Goal: Navigation & Orientation: Find specific page/section

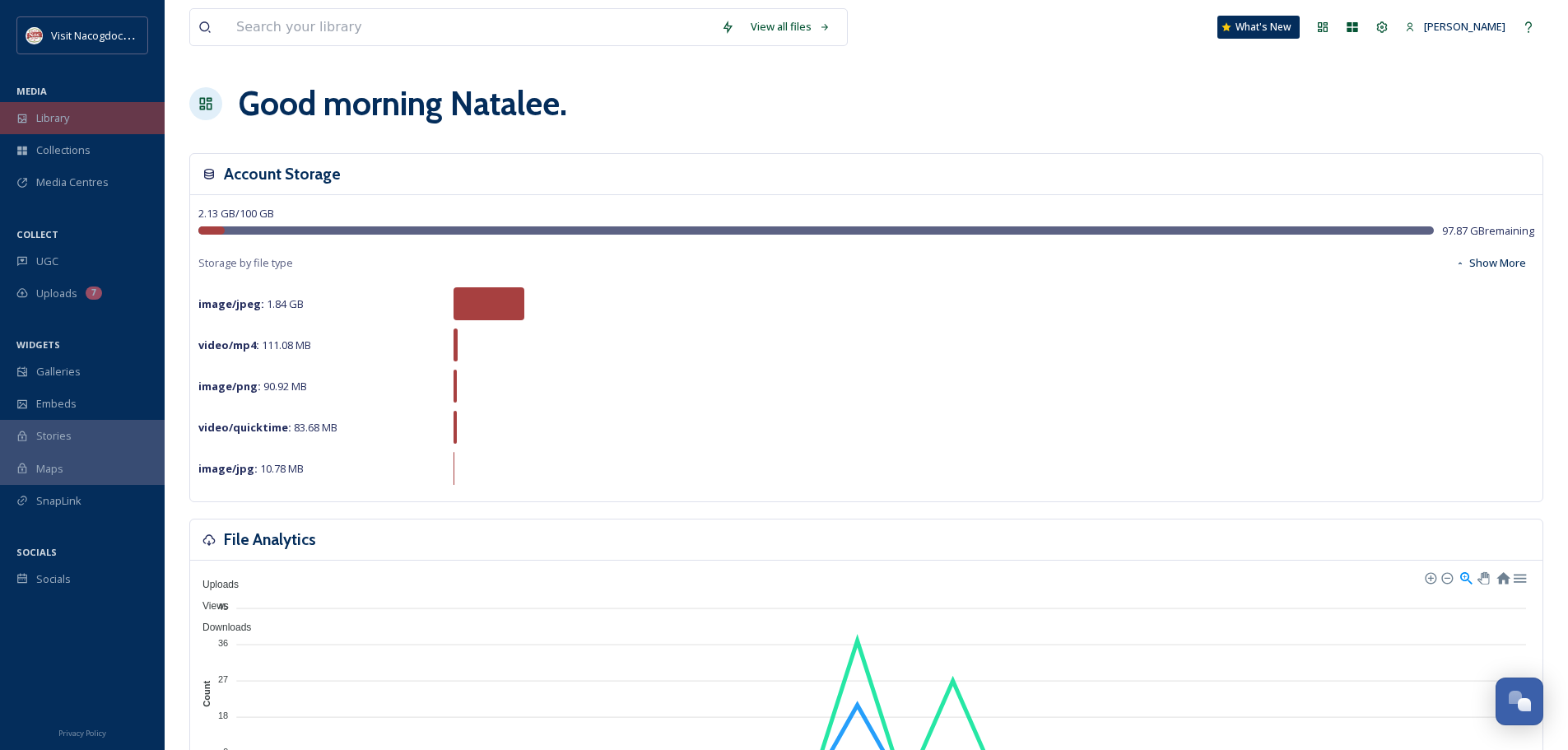
click at [55, 115] on span "Library" at bounding box center [53, 118] width 33 height 15
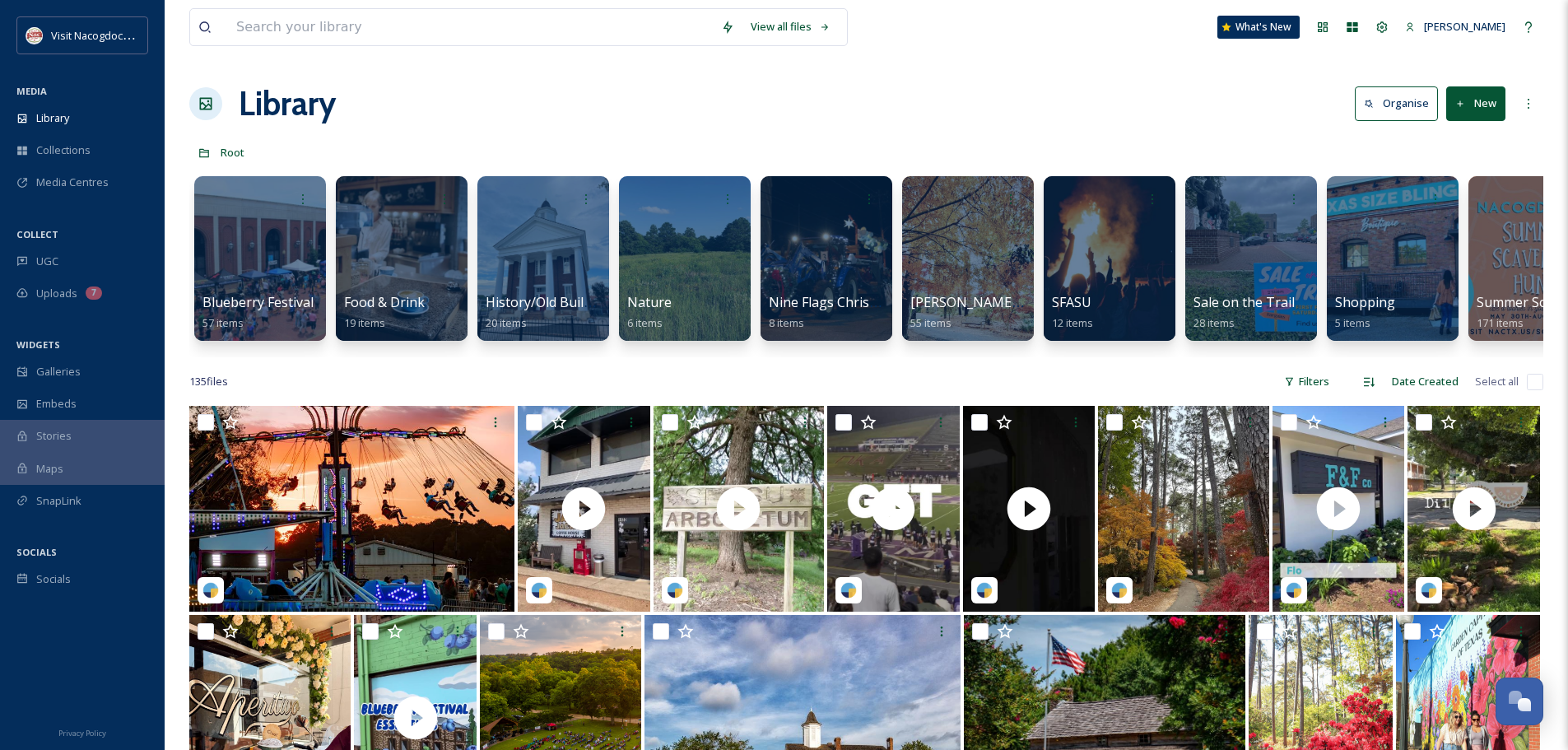
click at [401, 380] on div "135 file s Filters Date Created Select all" at bounding box center [866, 381] width 1354 height 32
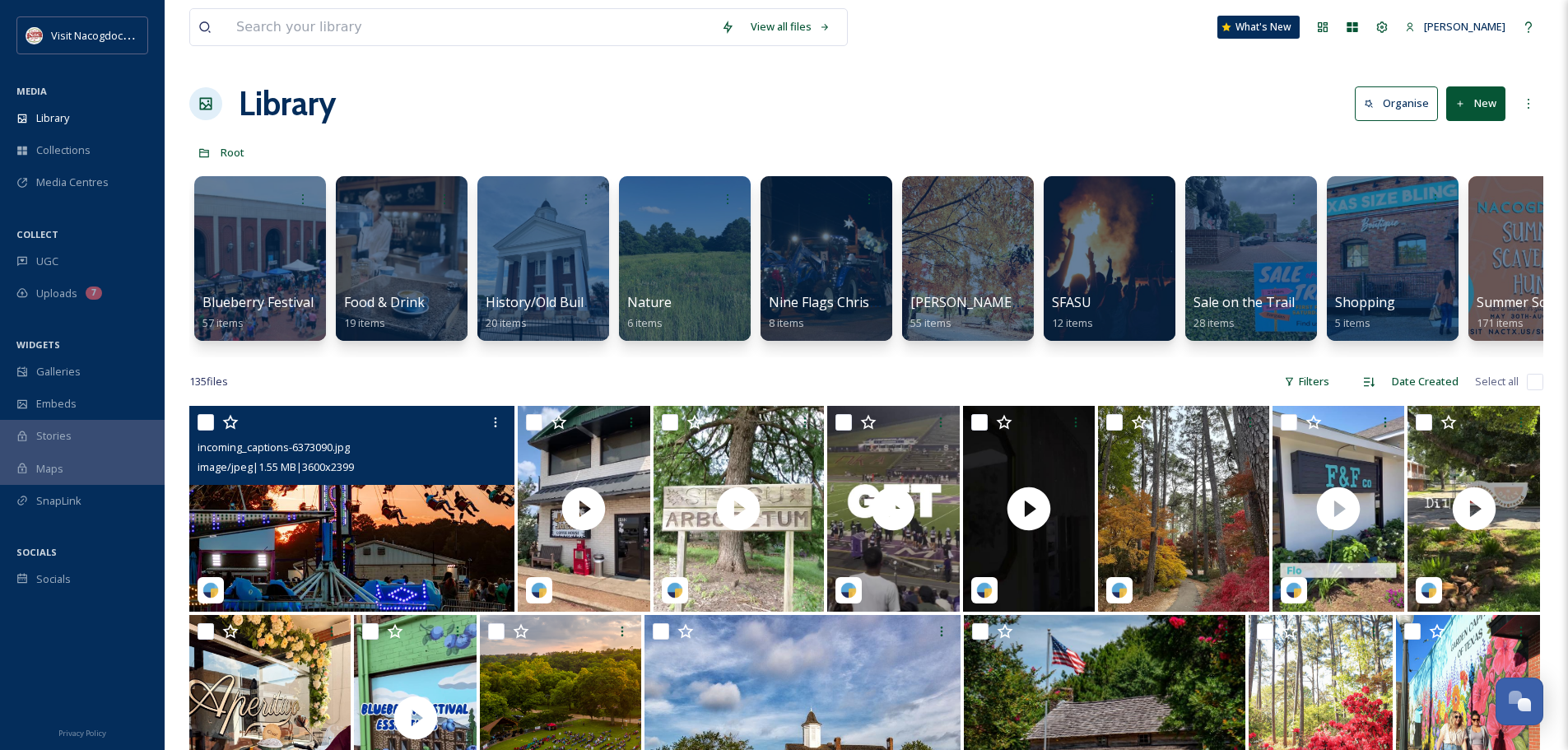
click at [425, 538] on img at bounding box center [351, 509] width 326 height 206
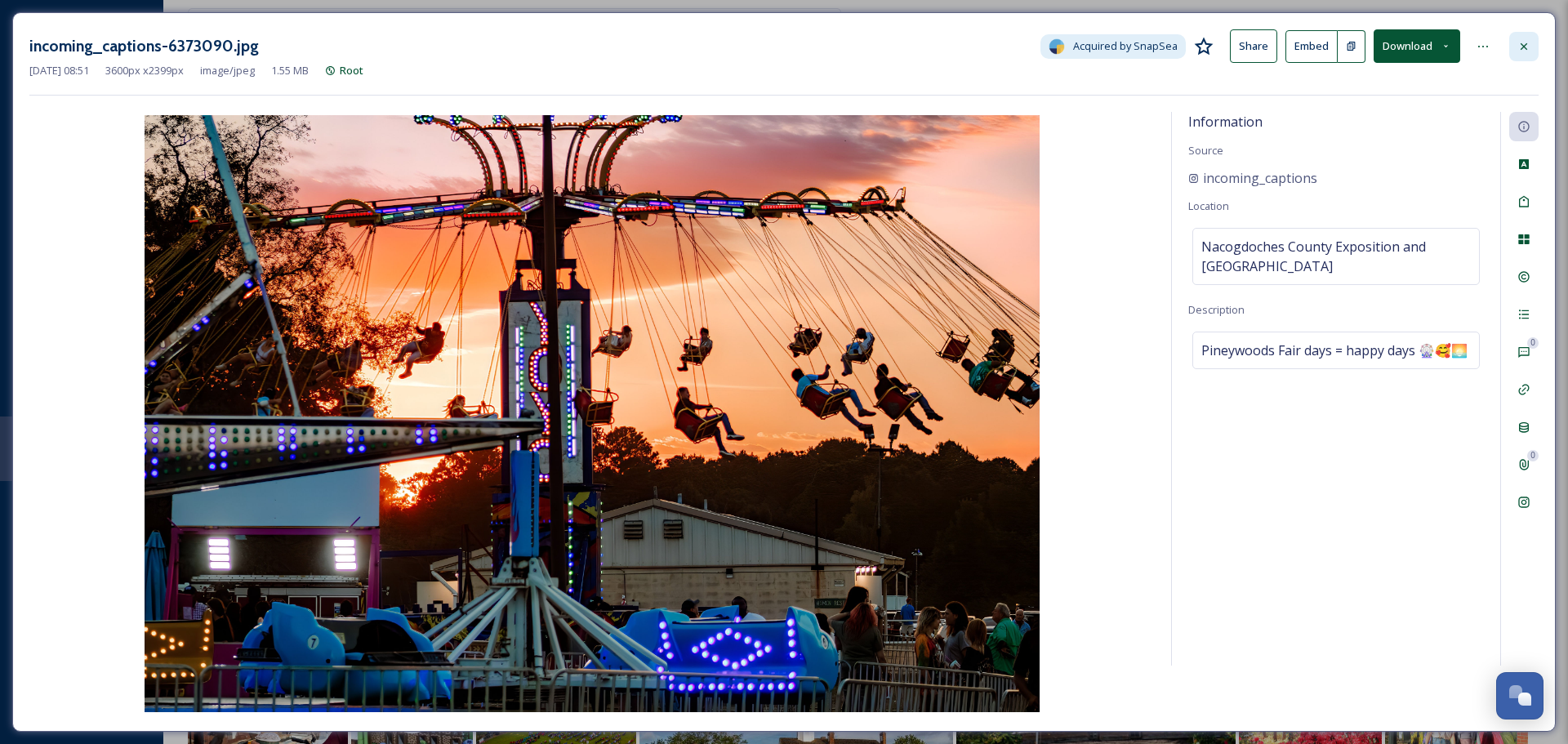
click at [1518, 44] on icon at bounding box center [1524, 47] width 13 height 13
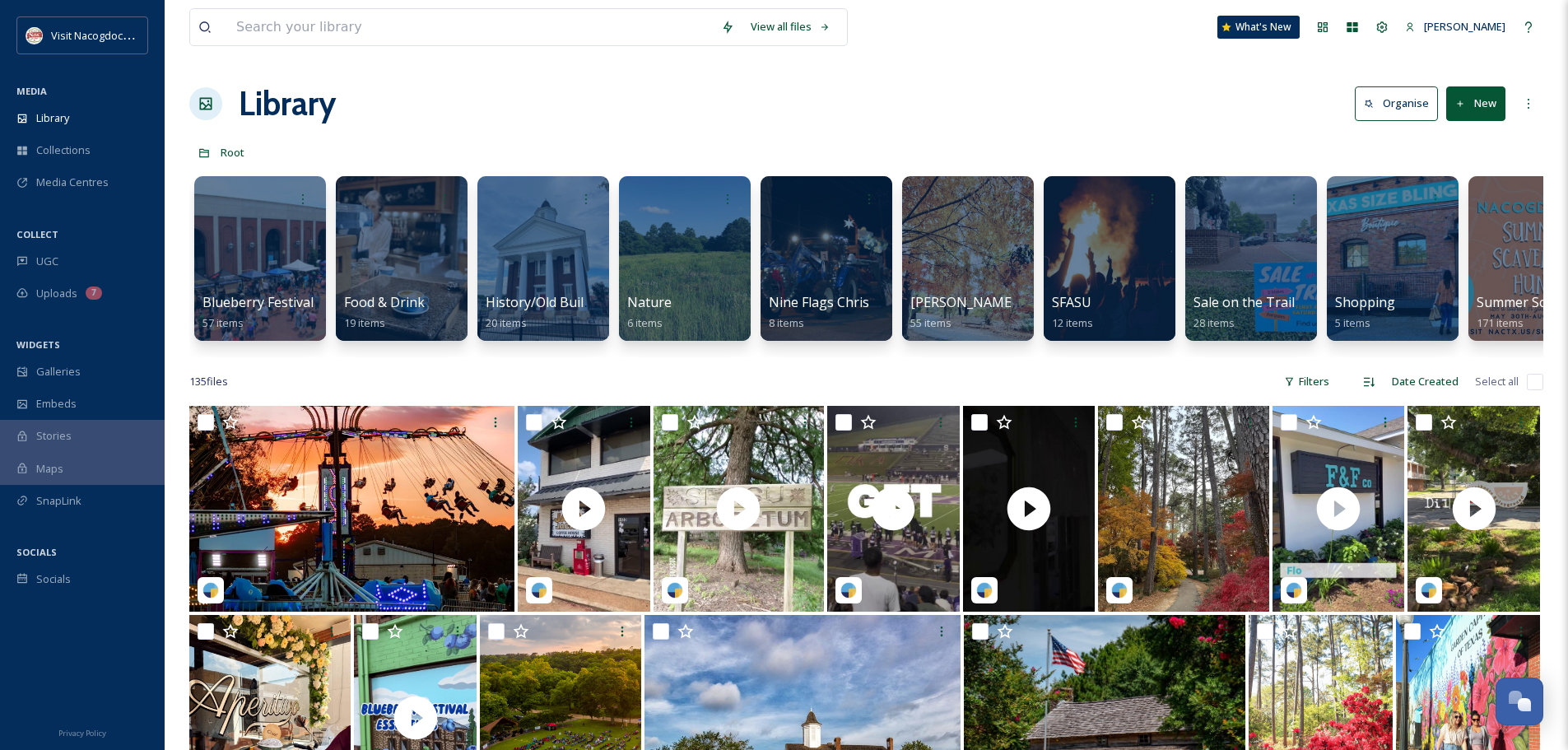
click at [341, 398] on div "135 file s Filters Date Created Select all" at bounding box center [866, 381] width 1354 height 32
click at [82, 164] on div "Collections" at bounding box center [82, 150] width 164 height 32
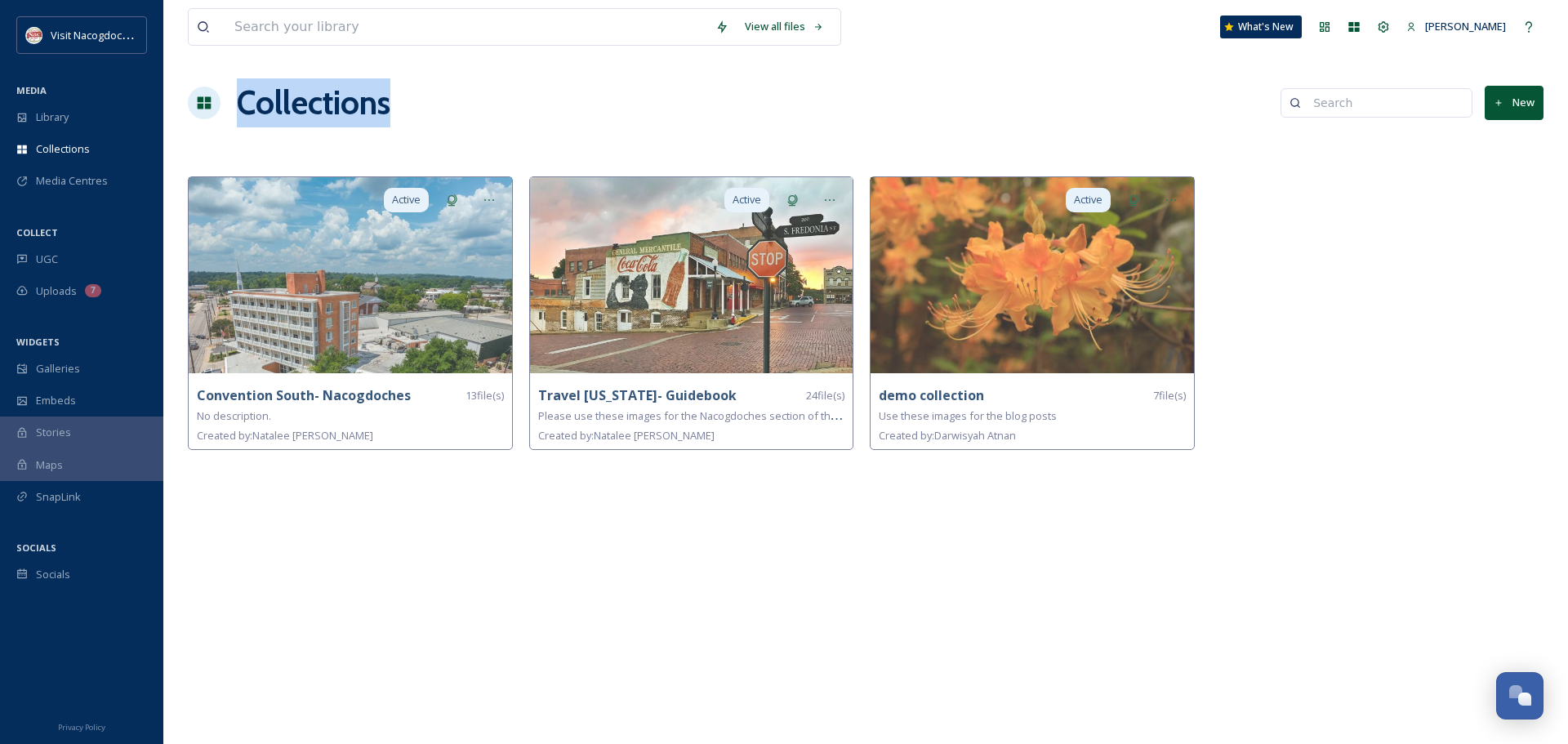
drag, startPoint x: 312, startPoint y: 129, endPoint x: 212, endPoint y: 135, distance: 100.2
click at [212, 135] on div "View all files What's New [PERSON_NAME] Collections New Active Convention South…" at bounding box center [865, 372] width 1405 height 744
click at [216, 134] on div "View all files What's New [PERSON_NAME] Collections New Active Convention South…" at bounding box center [865, 372] width 1405 height 744
drag, startPoint x: 455, startPoint y: 103, endPoint x: 278, endPoint y: 143, distance: 181.5
click at [278, 143] on div "View all files What's New [PERSON_NAME] Collections New Active Convention South…" at bounding box center [865, 372] width 1405 height 744
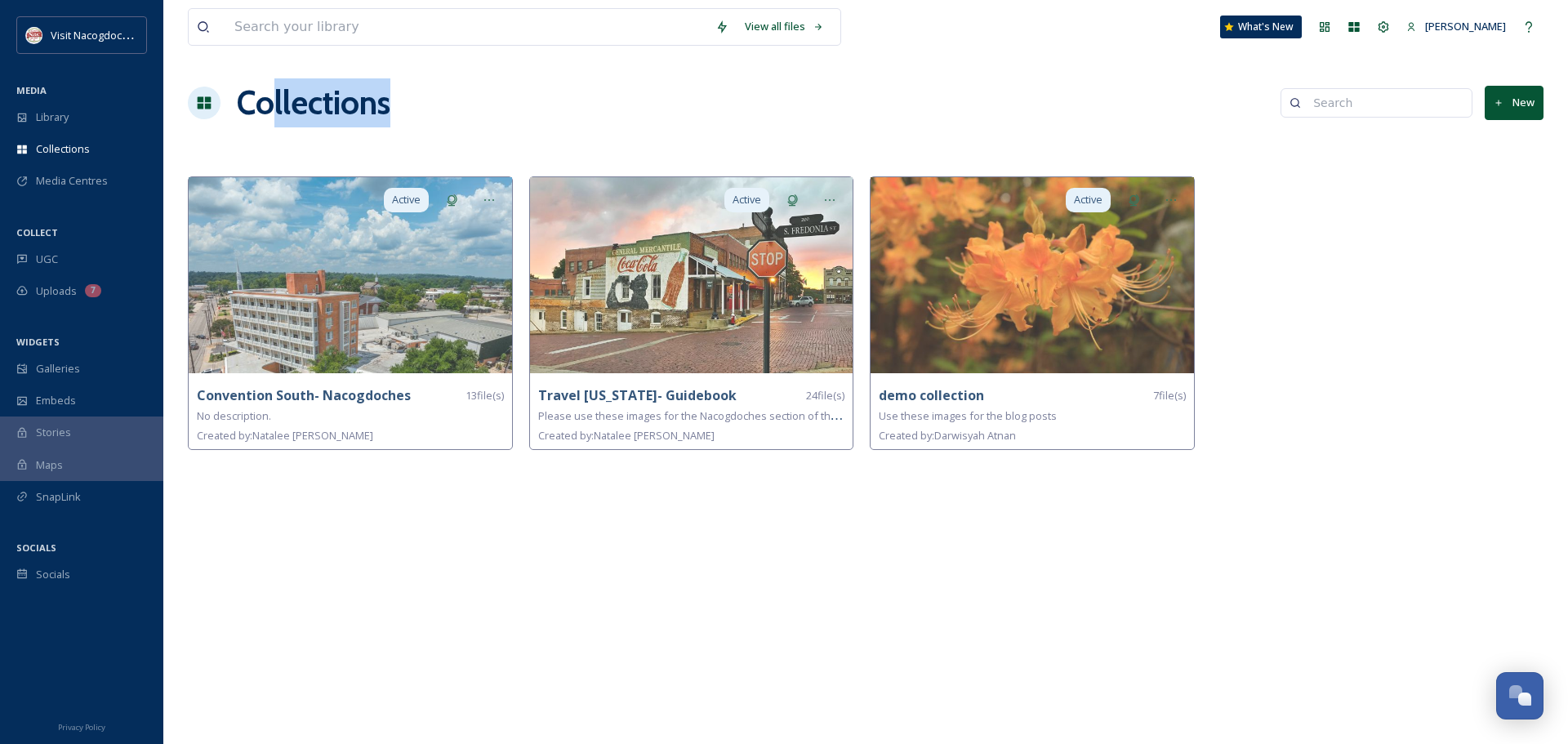
click at [372, 114] on h1 "Collections" at bounding box center [313, 102] width 153 height 49
click at [465, 90] on div "Collections New" at bounding box center [865, 102] width 1356 height 49
drag, startPoint x: 378, startPoint y: 106, endPoint x: 238, endPoint y: 135, distance: 143.0
click at [238, 135] on div "View all files What's New [PERSON_NAME] Collections New Active Convention South…" at bounding box center [865, 372] width 1405 height 744
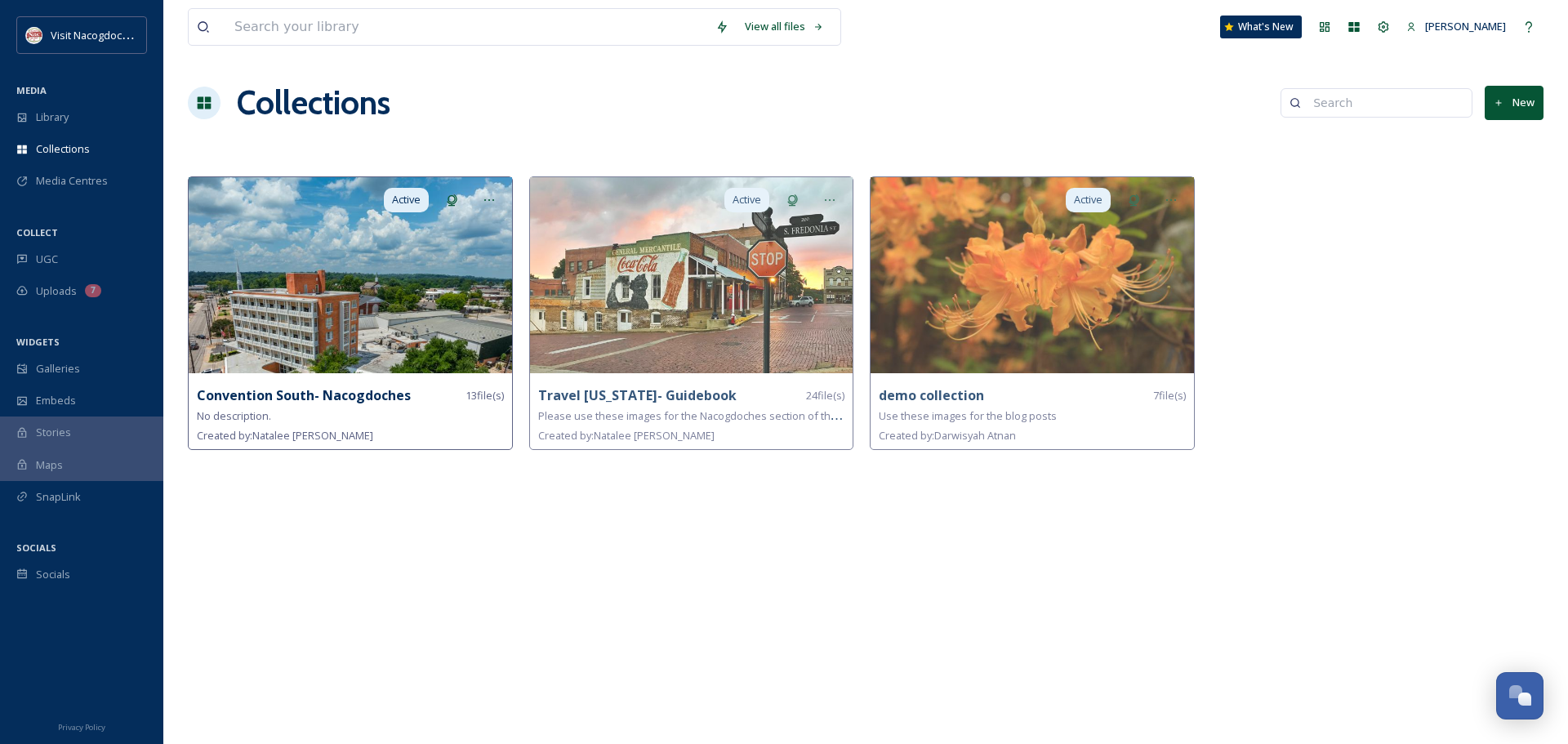
click at [432, 320] on img at bounding box center [351, 275] width 324 height 196
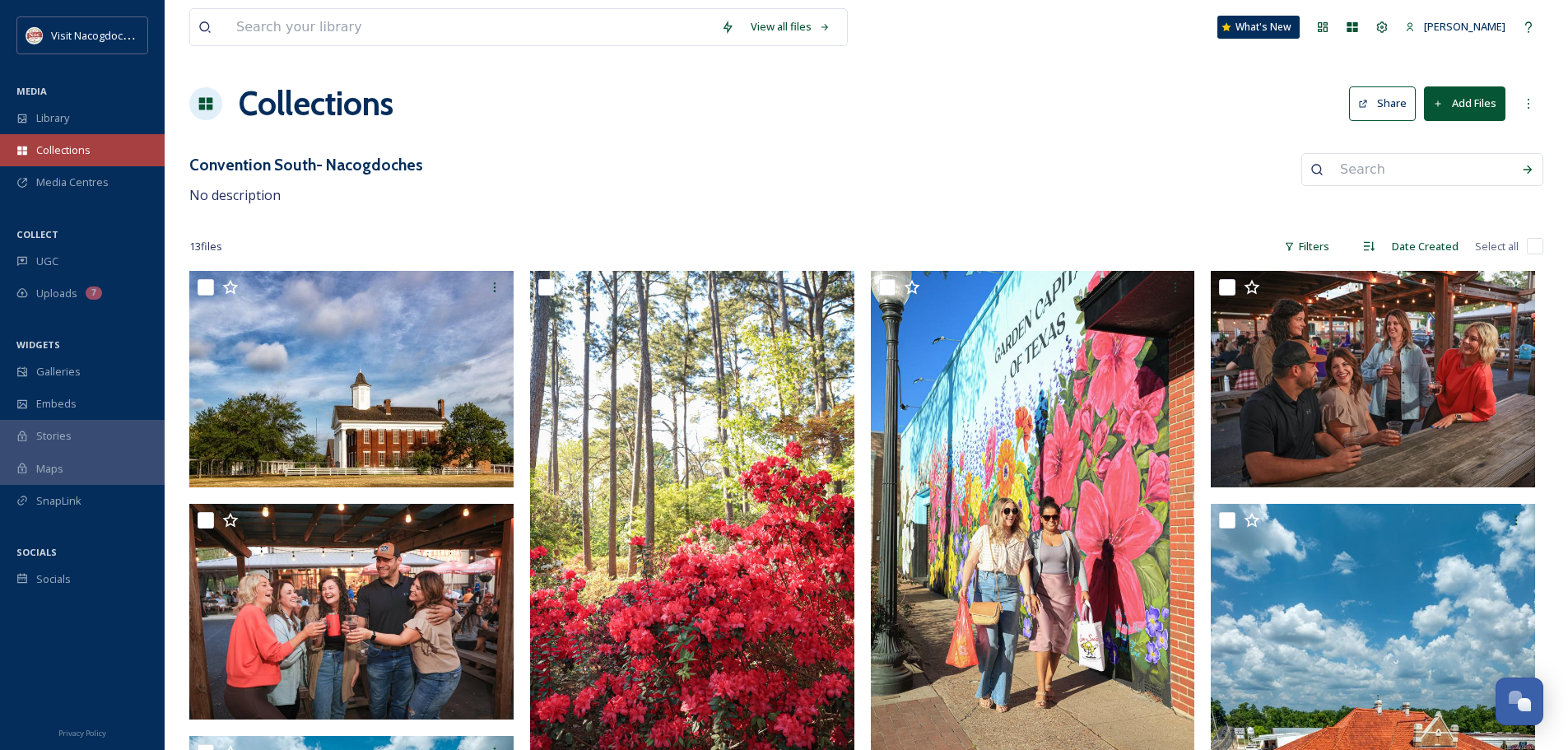
click at [87, 160] on div "Collections" at bounding box center [82, 150] width 164 height 32
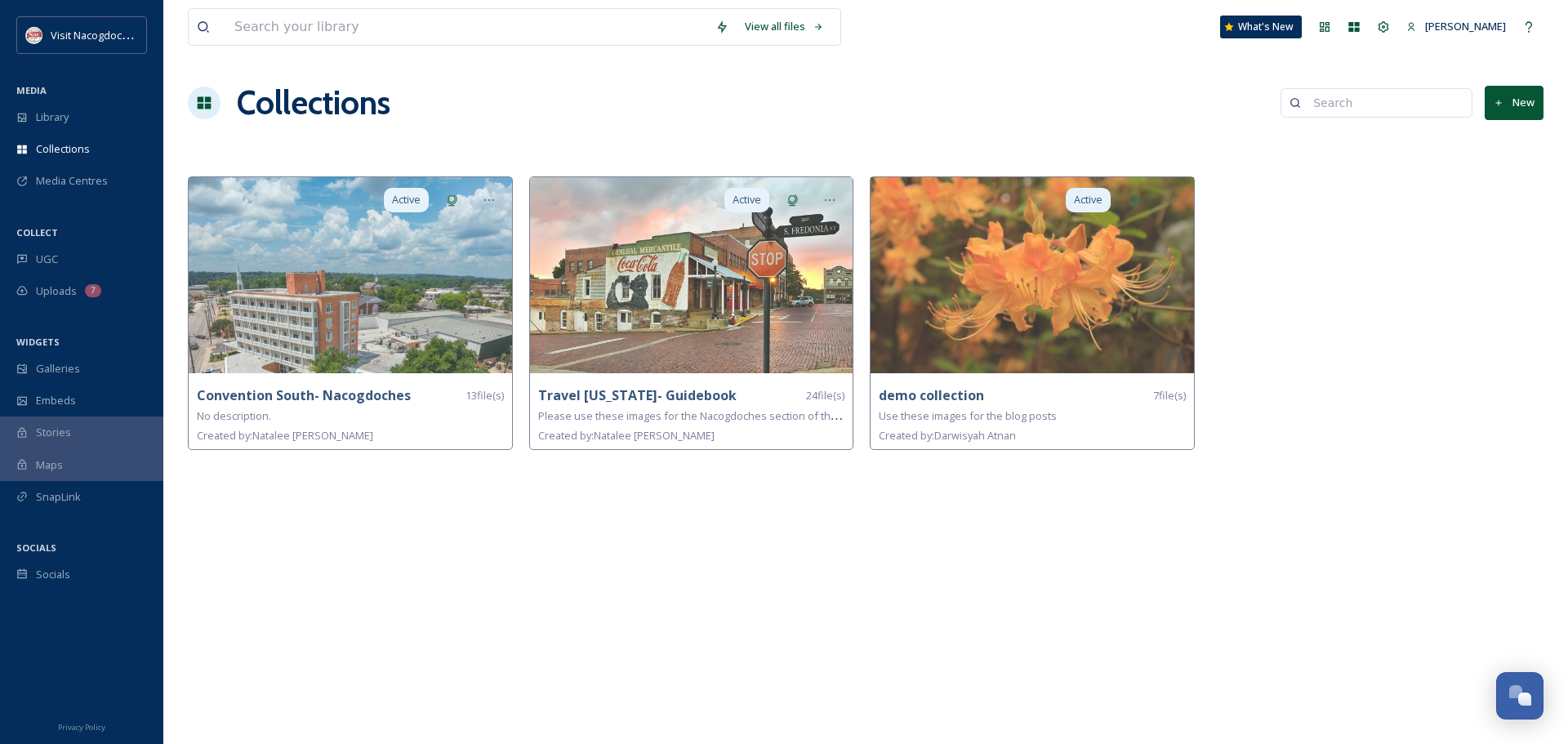
click at [493, 111] on div "Collections New" at bounding box center [865, 102] width 1356 height 49
click at [441, 564] on div "View all files What's New [PERSON_NAME] Collections New Active Convention South…" at bounding box center [865, 372] width 1405 height 744
click at [98, 186] on span "Media Centres" at bounding box center [71, 181] width 71 height 15
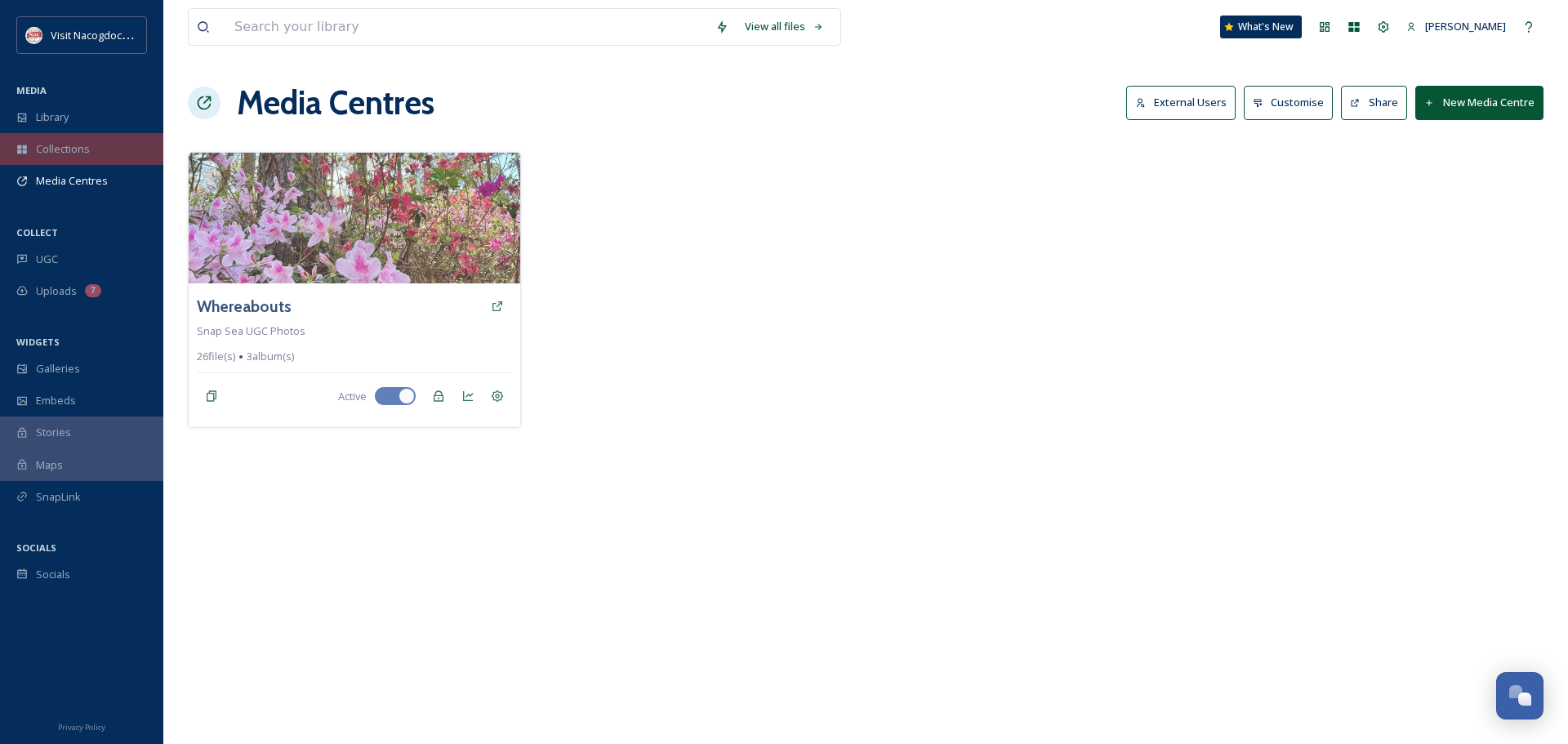
click at [69, 146] on span "Collections" at bounding box center [63, 149] width 54 height 15
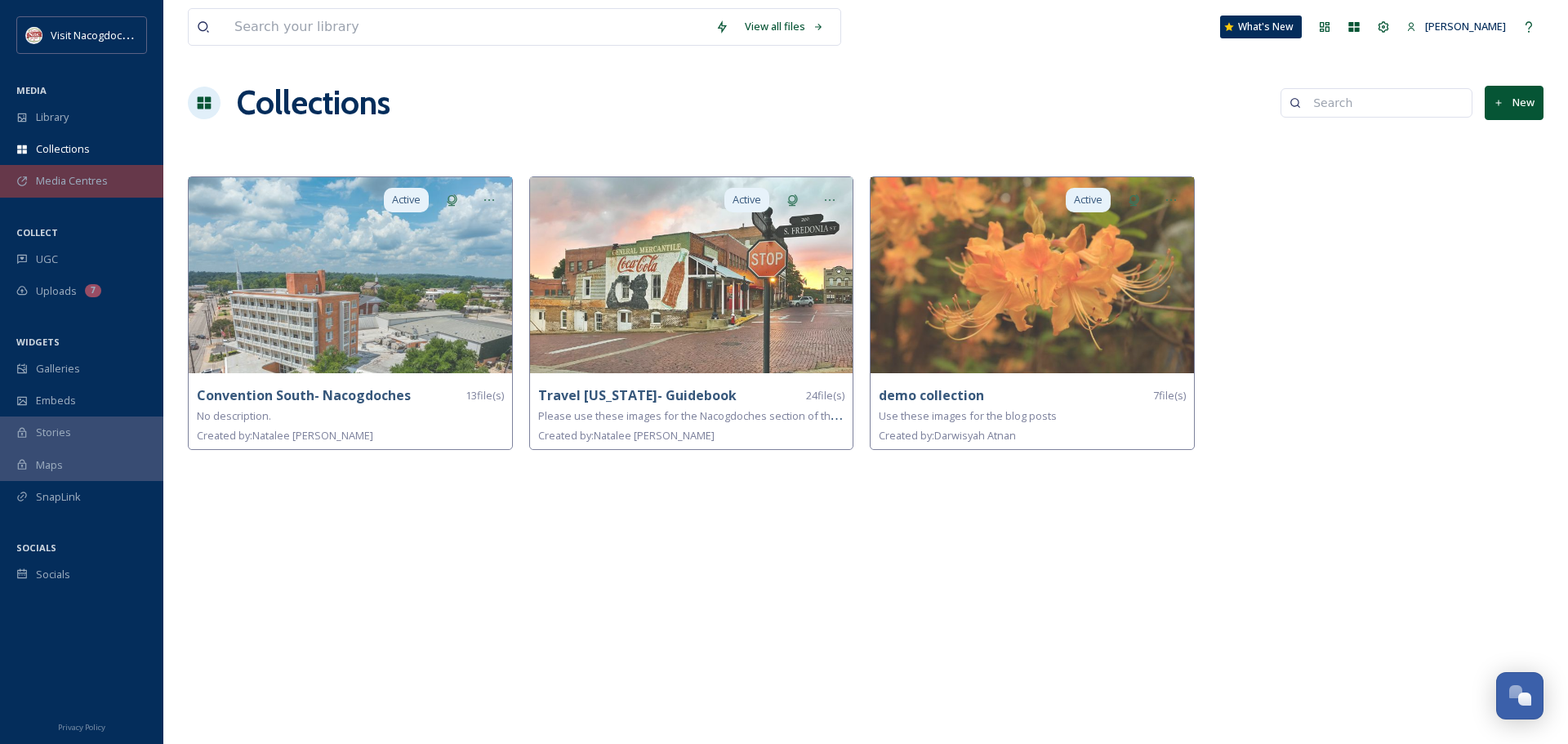
click at [73, 171] on div "Media Centres" at bounding box center [81, 180] width 163 height 31
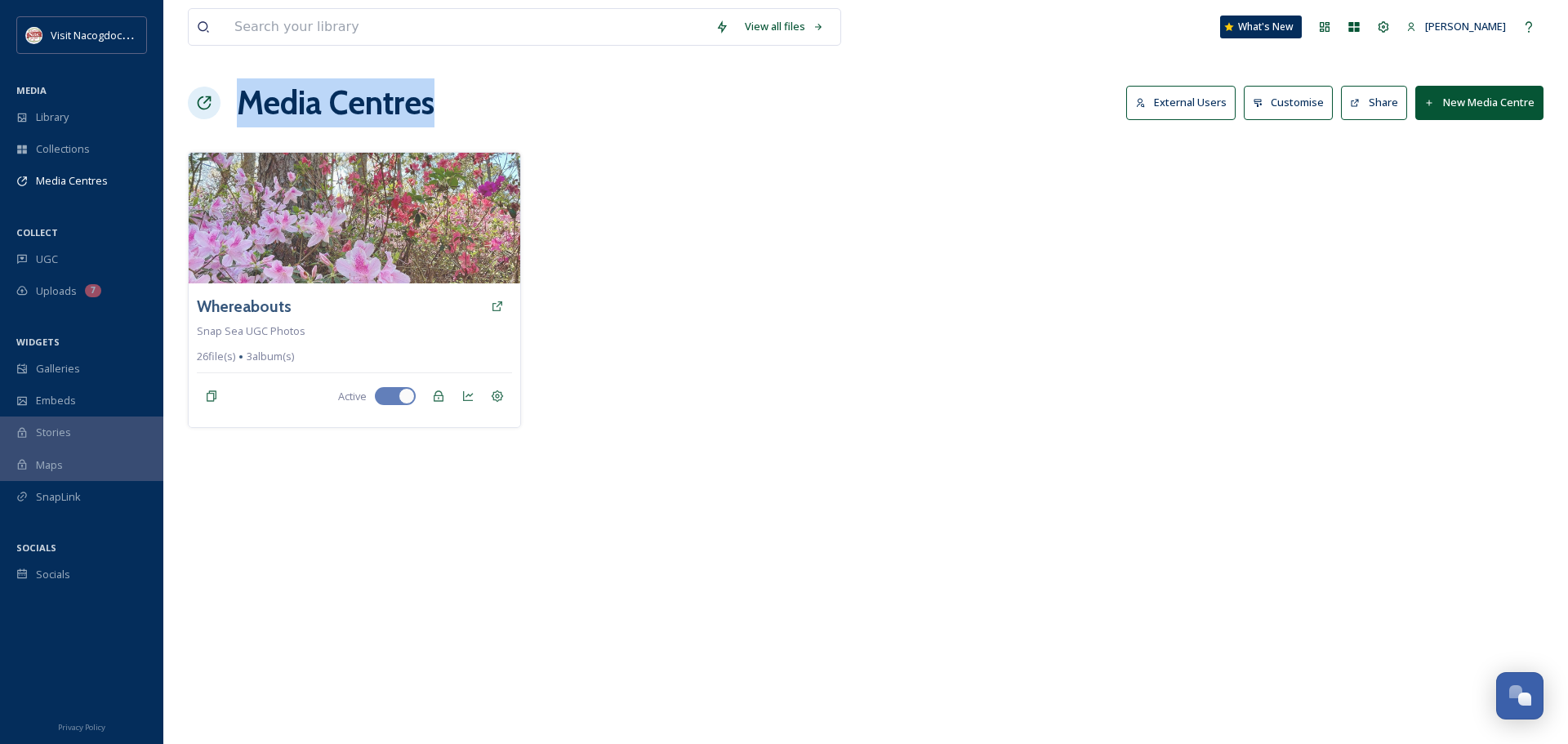
drag, startPoint x: 435, startPoint y: 111, endPoint x: 231, endPoint y: 128, distance: 204.7
click at [231, 128] on div "View all files What's New [PERSON_NAME] Media Centres External Users Customise …" at bounding box center [865, 372] width 1405 height 744
drag, startPoint x: 230, startPoint y: 122, endPoint x: 429, endPoint y: 130, distance: 199.2
click at [429, 130] on div "View all files What's New [PERSON_NAME] Media Centres External Users Customise …" at bounding box center [865, 372] width 1405 height 744
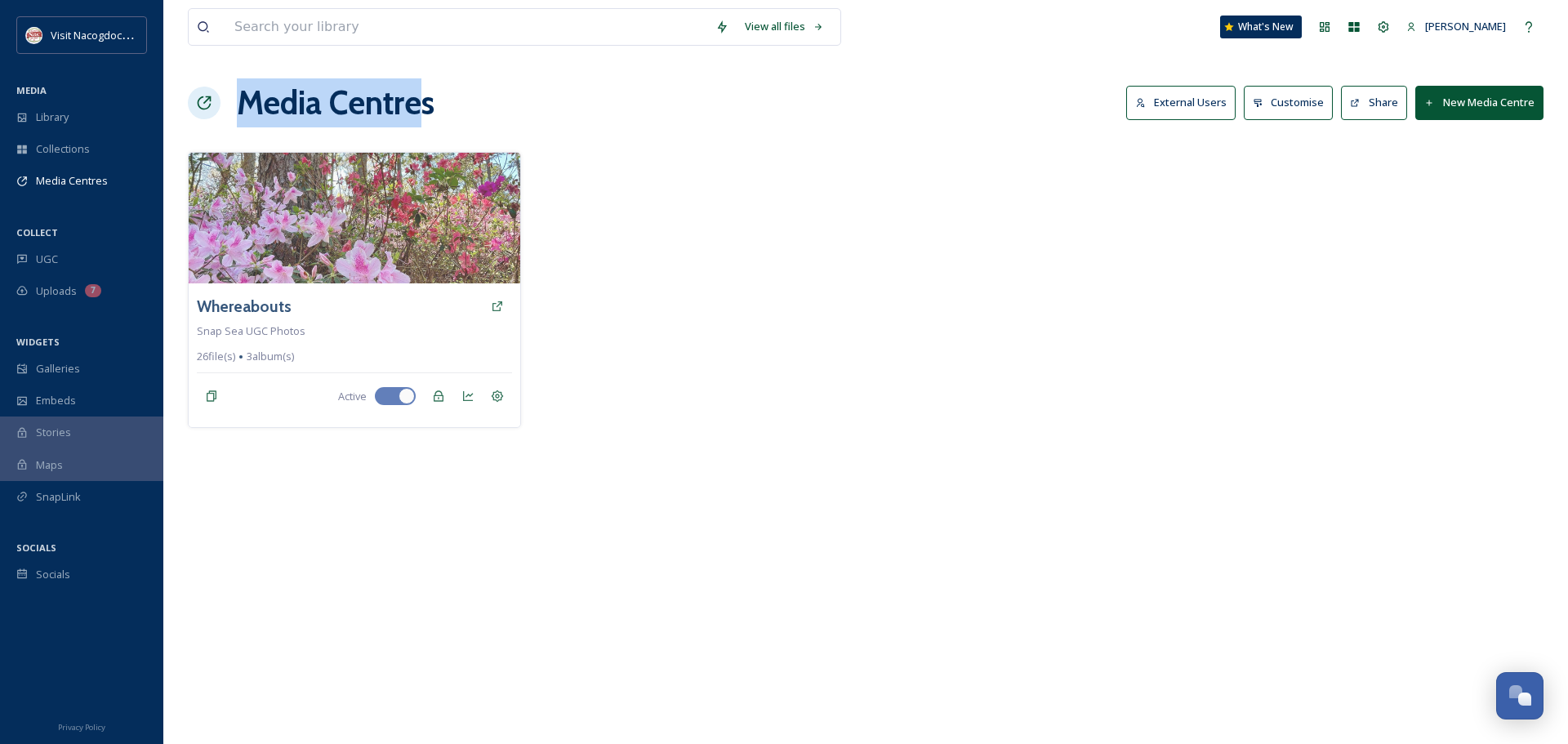
click at [429, 130] on div "View all files What's New [PERSON_NAME] Media Centres External Users Customise …" at bounding box center [865, 372] width 1405 height 744
drag, startPoint x: 451, startPoint y: 117, endPoint x: 240, endPoint y: 126, distance: 211.2
click at [240, 126] on div "Media Centres External Users Customise Share New Media Centre" at bounding box center [865, 102] width 1356 height 49
click at [240, 126] on h1 "Media Centres" at bounding box center [335, 102] width 197 height 49
drag, startPoint x: 238, startPoint y: 117, endPoint x: 468, endPoint y: 89, distance: 231.7
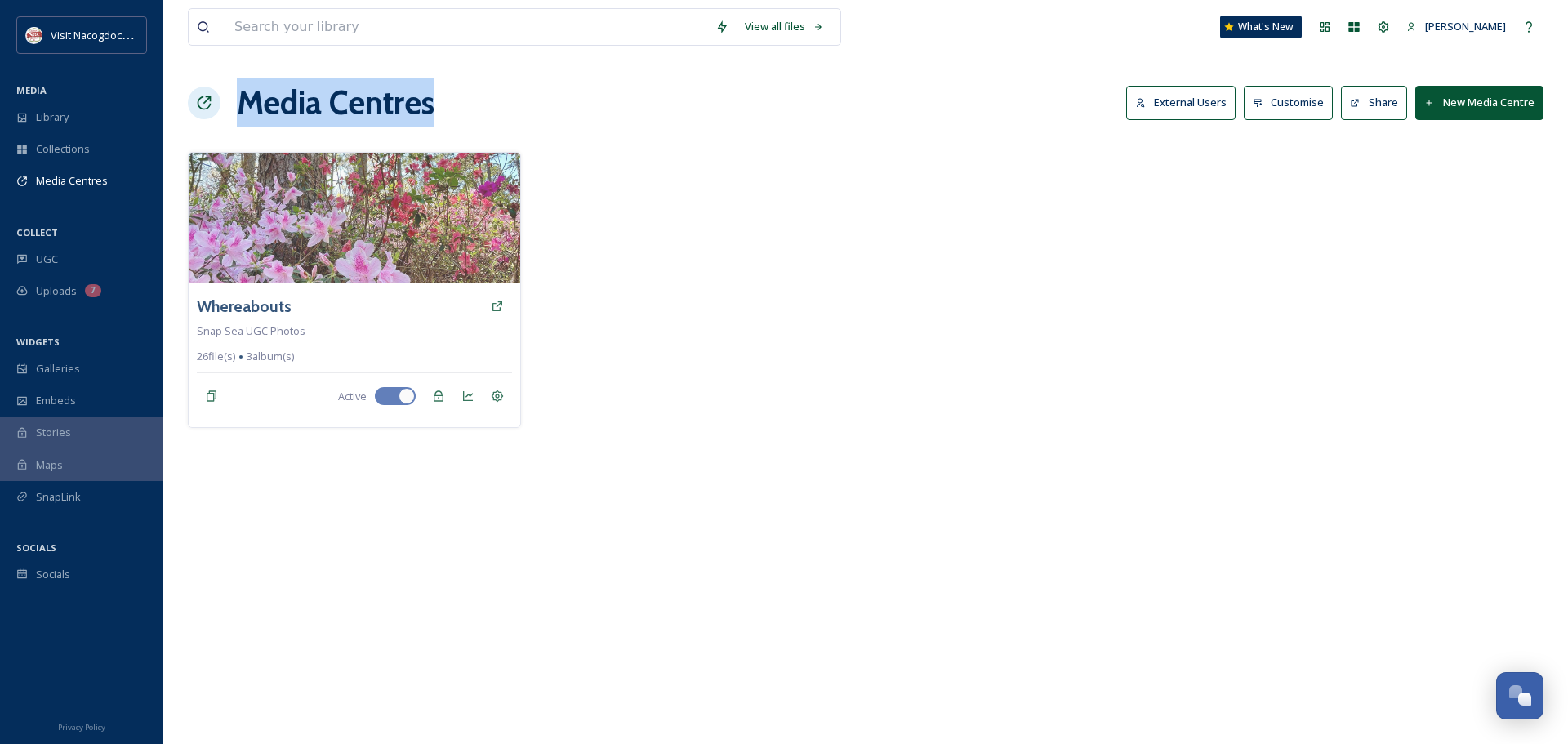
click at [468, 89] on div "Media Centres External Users Customise Share New Media Centre" at bounding box center [865, 102] width 1356 height 49
click at [487, 101] on div "Media Centres External Users Customise Share New Media Centre" at bounding box center [865, 102] width 1356 height 49
drag, startPoint x: 450, startPoint y: 113, endPoint x: 223, endPoint y: 122, distance: 227.2
click at [223, 122] on div "Media Centres External Users Customise Share New Media Centre" at bounding box center [865, 102] width 1356 height 49
click at [271, 107] on h1 "Media Centres" at bounding box center [335, 102] width 197 height 49
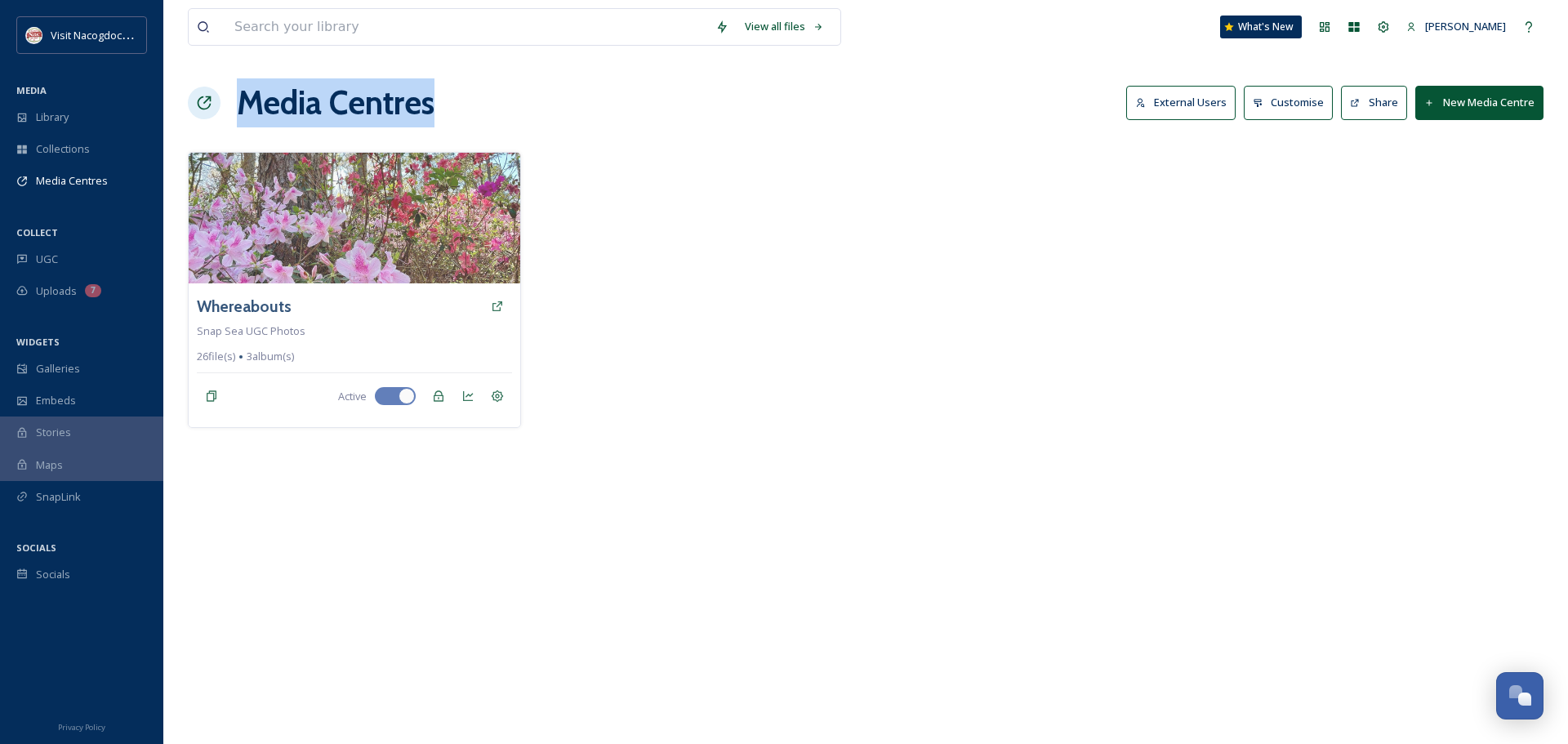
drag, startPoint x: 234, startPoint y: 106, endPoint x: 452, endPoint y: 119, distance: 218.4
click at [452, 119] on div "Media Centres External Users Customise Share New Media Centre" at bounding box center [865, 102] width 1356 height 49
click at [741, 244] on div at bounding box center [696, 290] width 333 height 276
click at [869, 320] on div "Whereabouts Snap Sea UGC Photos 26 file(s) 3 album(s) Active" at bounding box center [865, 290] width 1356 height 276
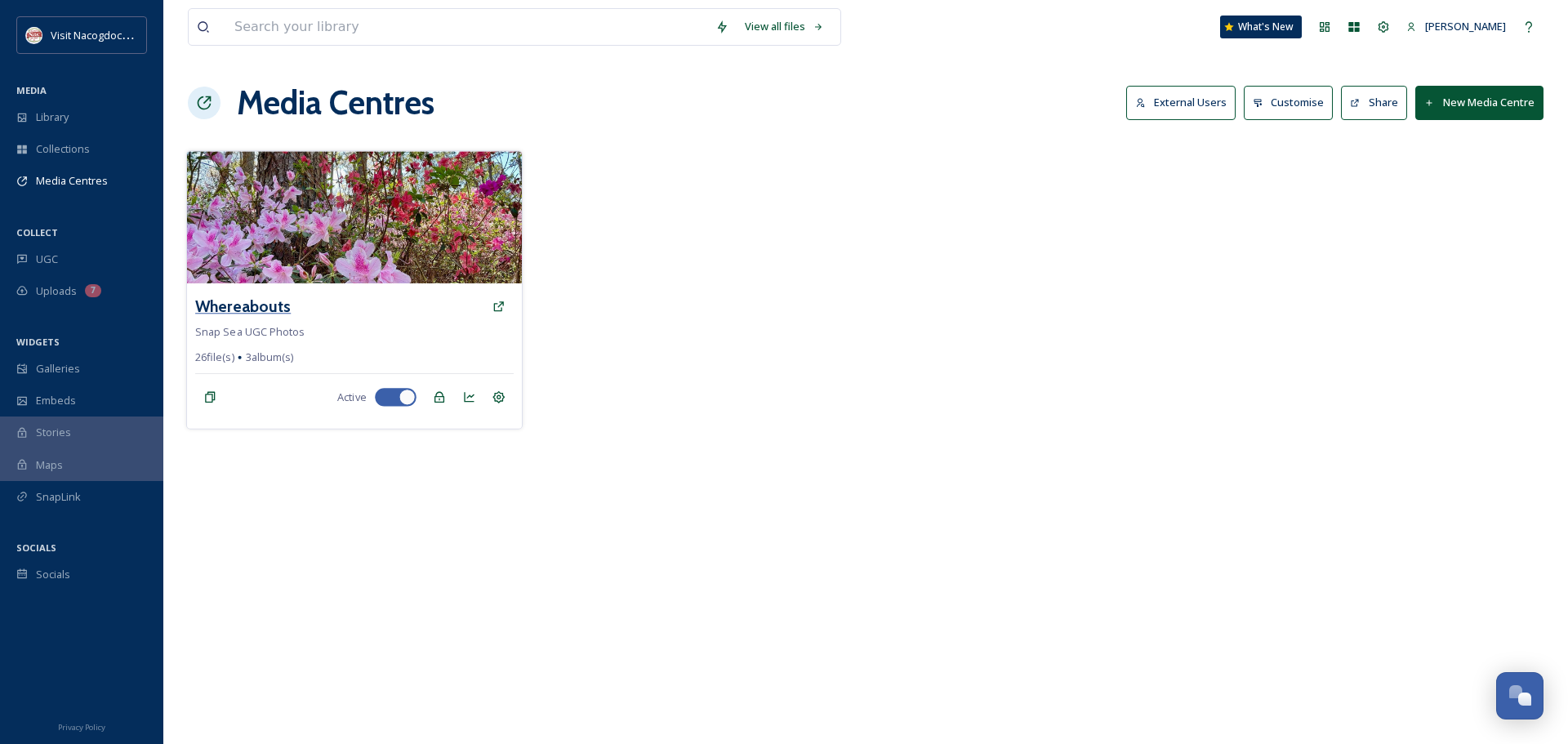
click at [271, 304] on h3 "Whereabouts" at bounding box center [243, 307] width 95 height 24
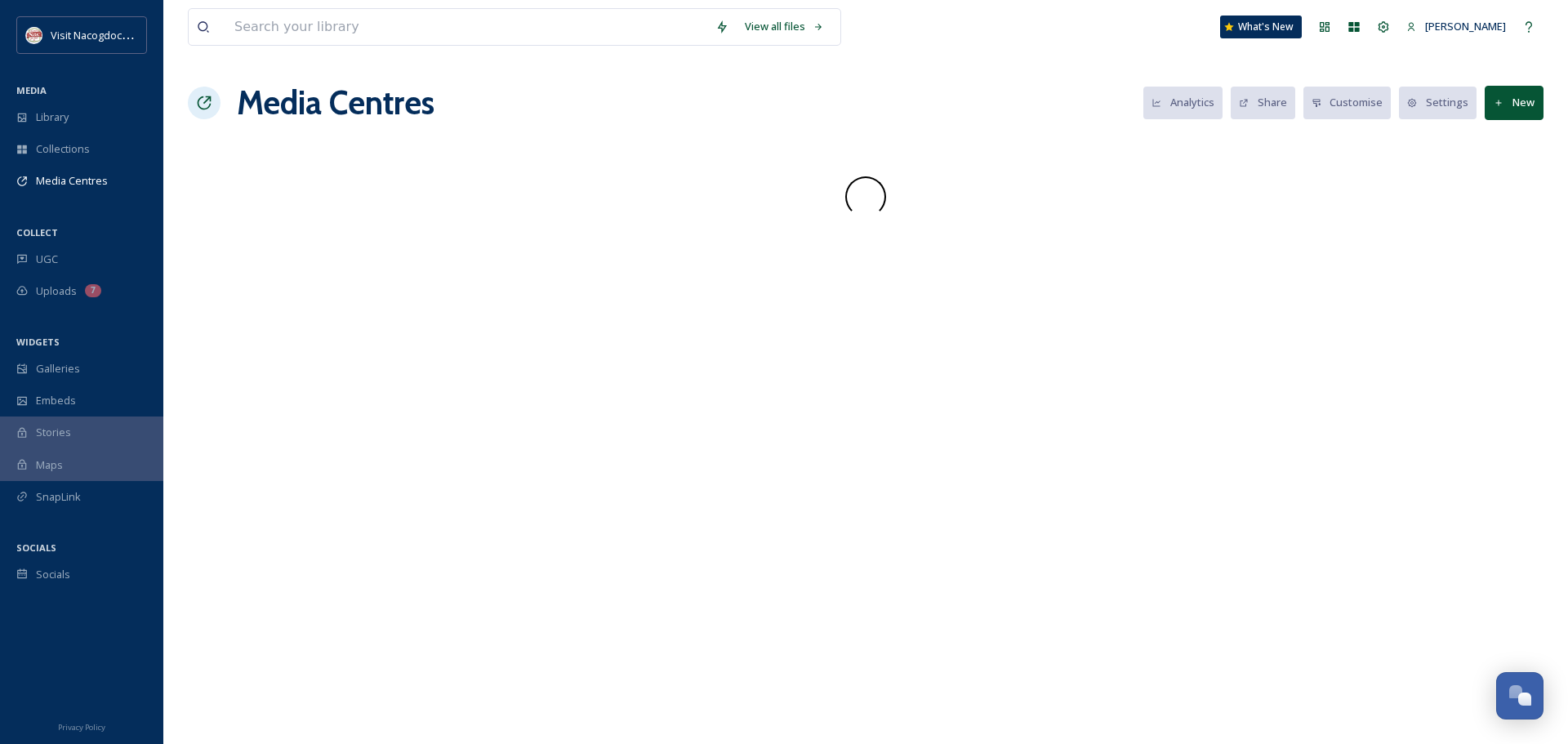
click at [271, 304] on div "View all files What's New [PERSON_NAME] Media Centres Analytics Share Customise…" at bounding box center [865, 372] width 1405 height 744
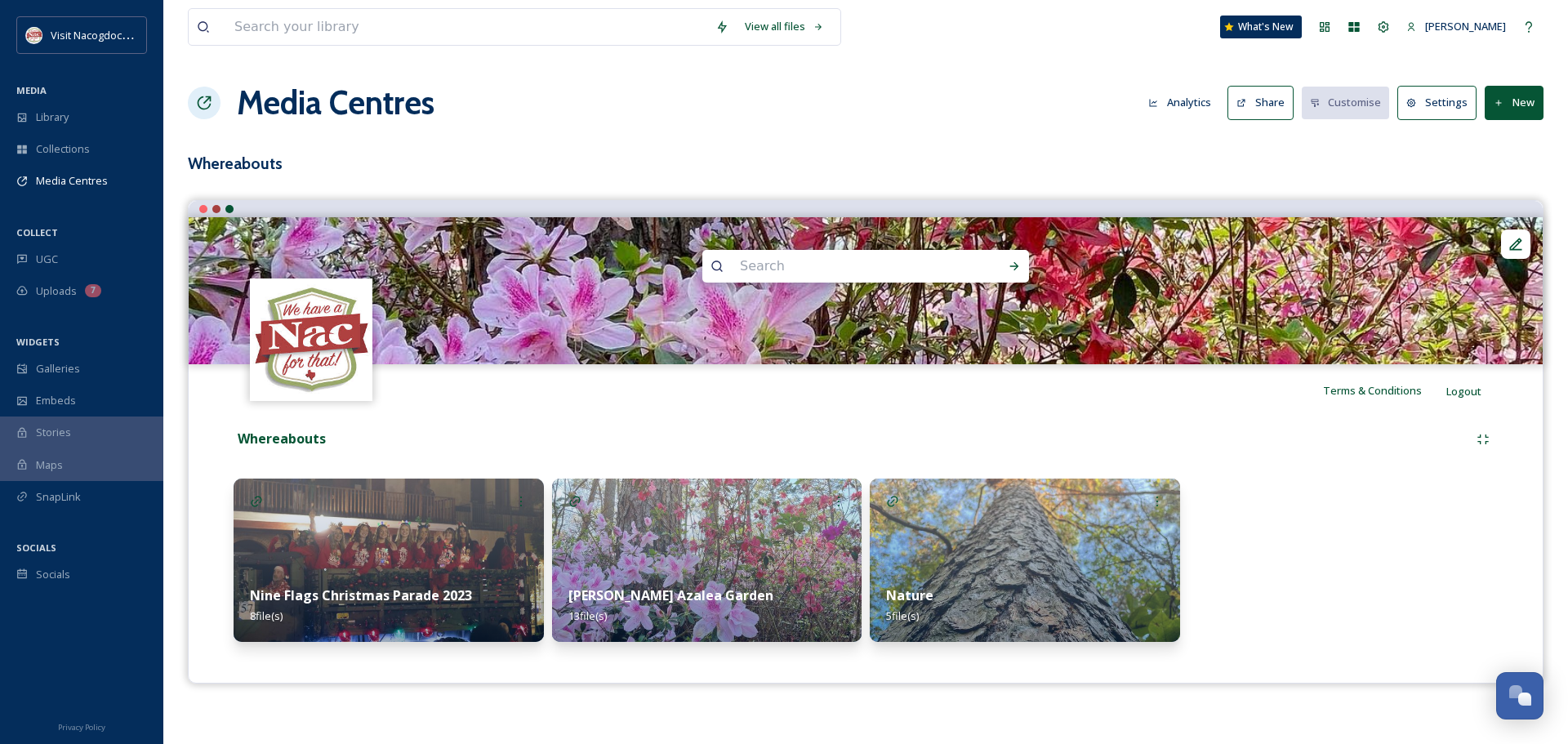
click at [635, 173] on h3 "Whereabouts" at bounding box center [865, 163] width 1356 height 24
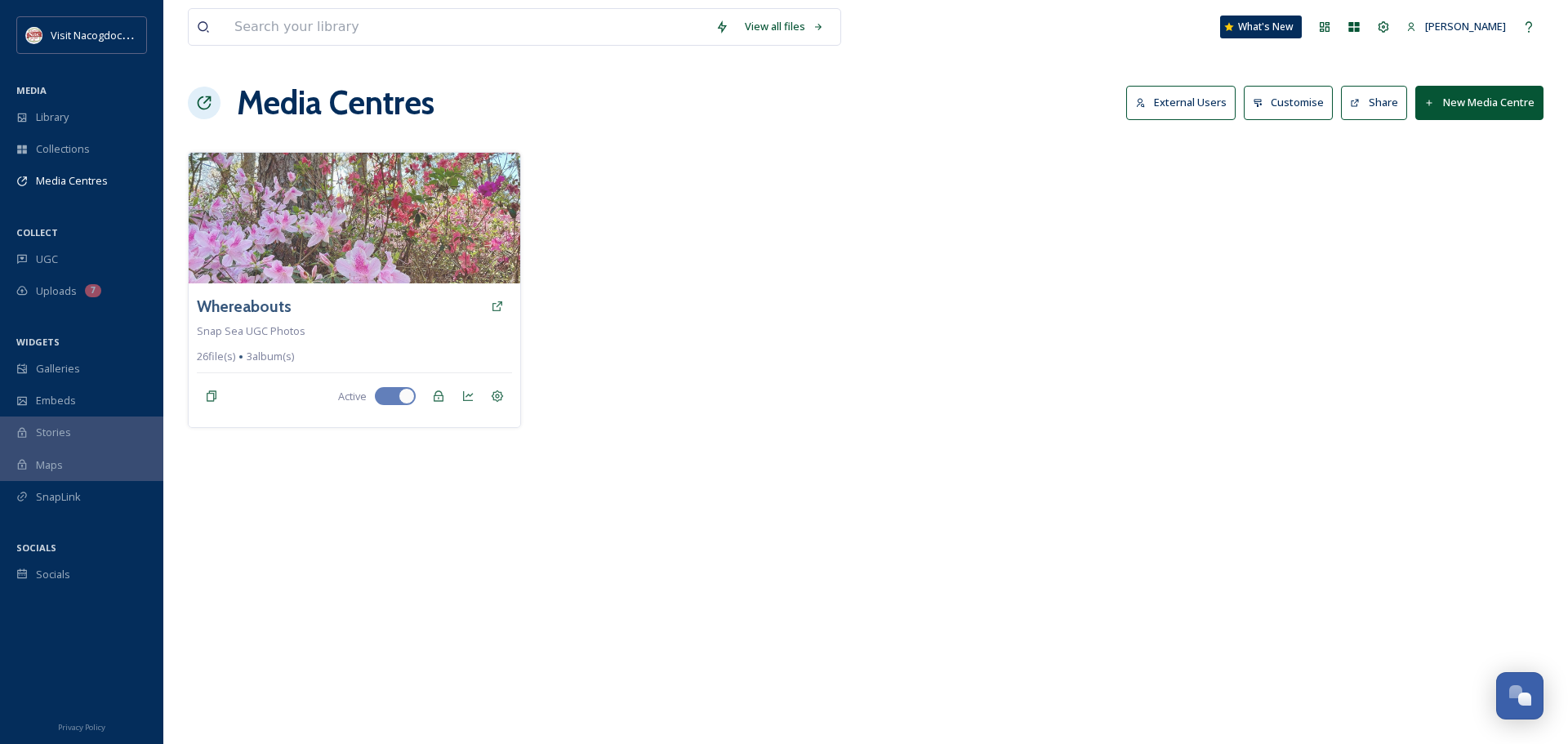
click at [638, 164] on div at bounding box center [696, 290] width 333 height 276
drag, startPoint x: 478, startPoint y: 100, endPoint x: 240, endPoint y: 115, distance: 238.5
click at [240, 115] on div "Media Centres External Users Customise Share New Media Centre" at bounding box center [865, 102] width 1356 height 49
click at [240, 115] on h1 "Media Centres" at bounding box center [335, 102] width 197 height 49
drag, startPoint x: 240, startPoint y: 115, endPoint x: 501, endPoint y: 117, distance: 261.0
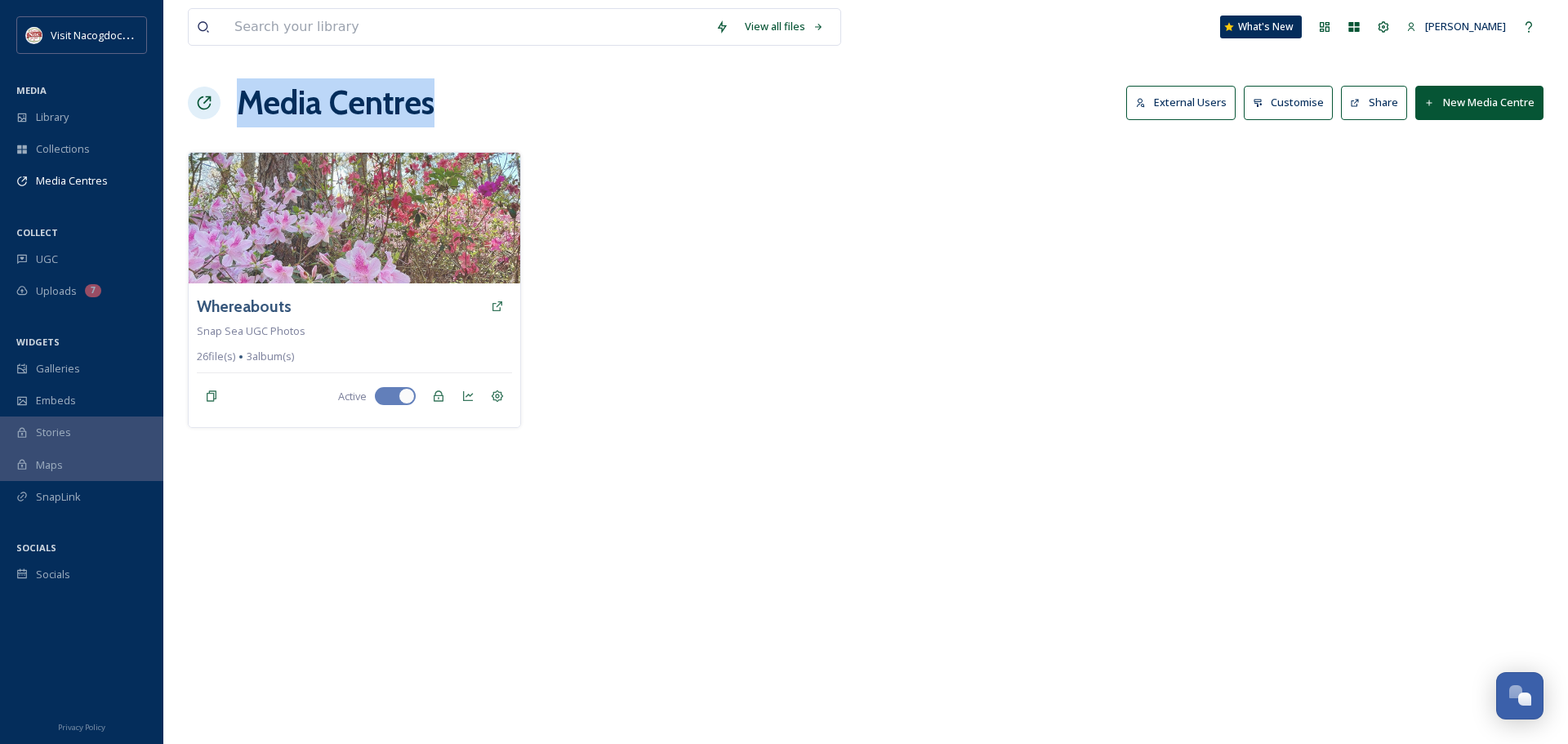
click at [501, 117] on div "Media Centres External Users Customise Share New Media Centre" at bounding box center [865, 102] width 1356 height 49
click at [790, 562] on div "View all files What's New [PERSON_NAME] Media Centres External Users Customise …" at bounding box center [865, 372] width 1405 height 744
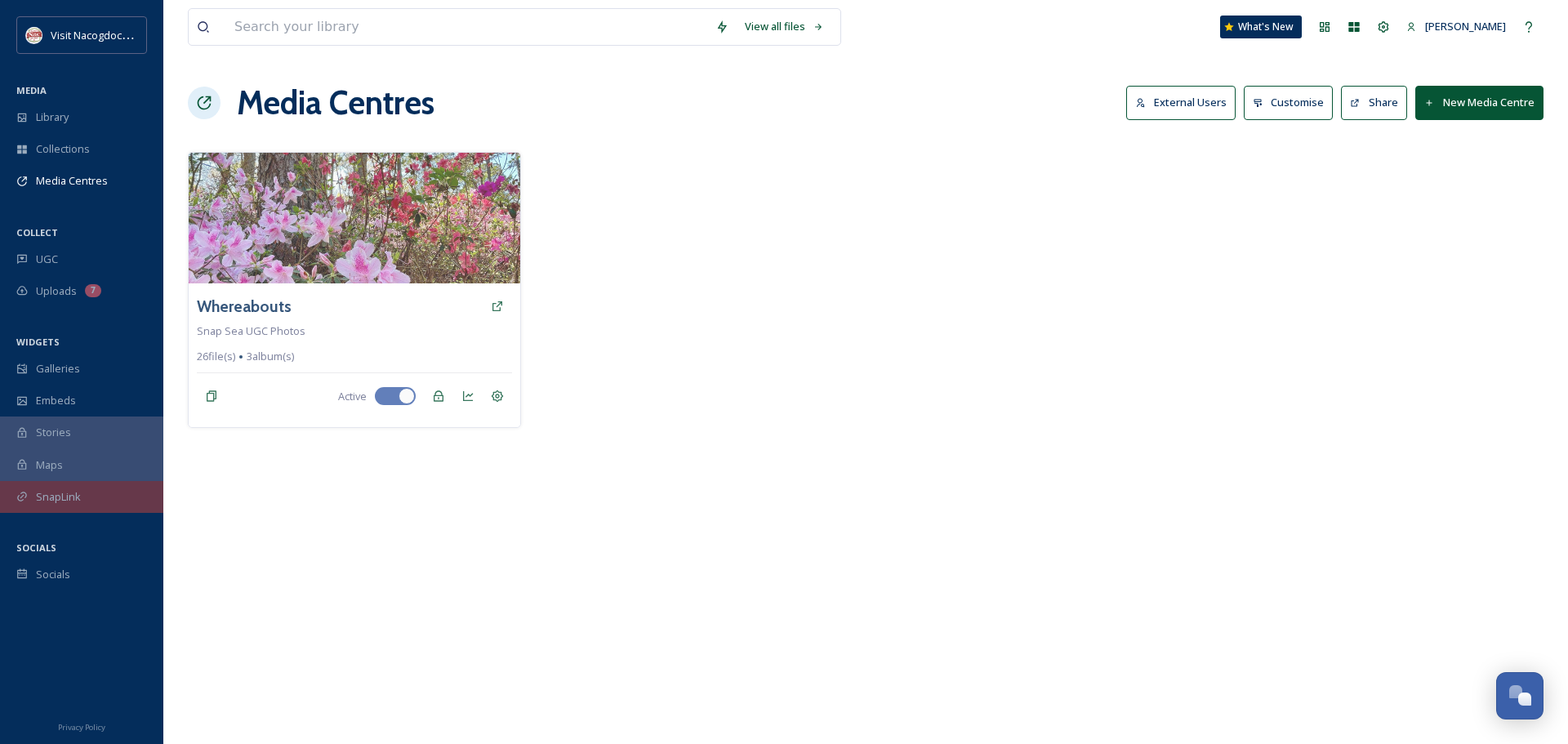
click at [75, 508] on div "SnapLink" at bounding box center [81, 496] width 163 height 31
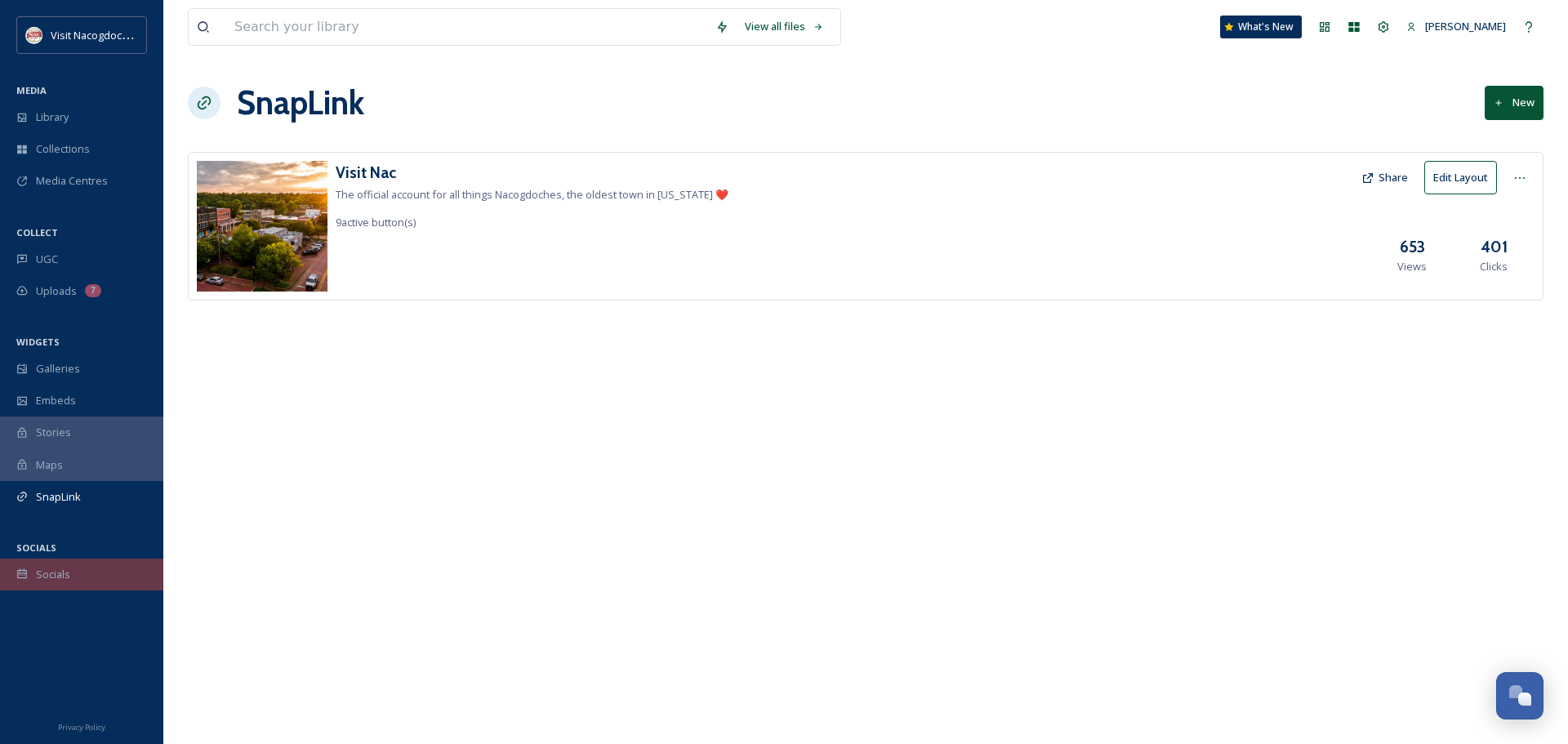
click at [70, 575] on div "Socials" at bounding box center [81, 573] width 163 height 31
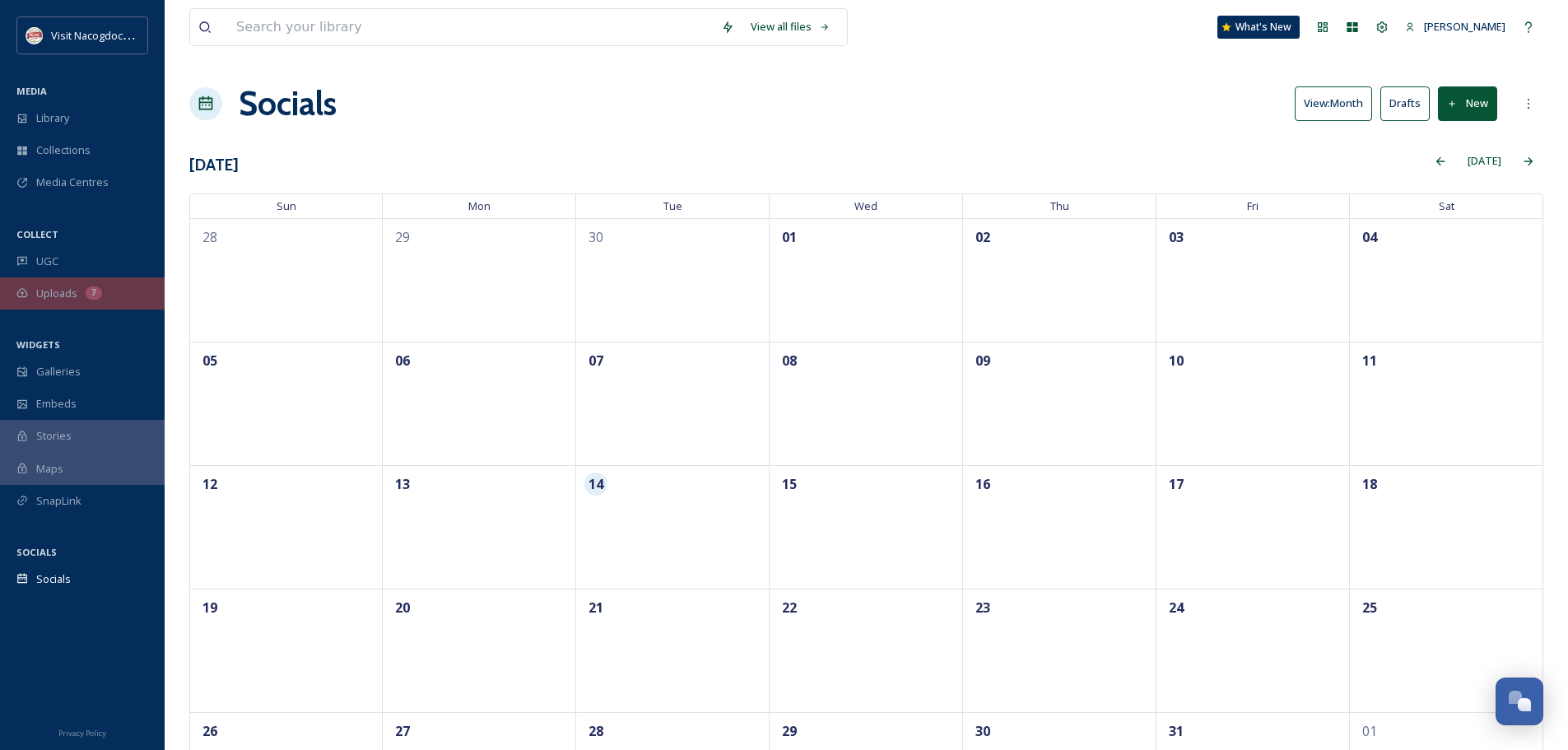
click at [73, 283] on div "Uploads 7" at bounding box center [82, 293] width 164 height 32
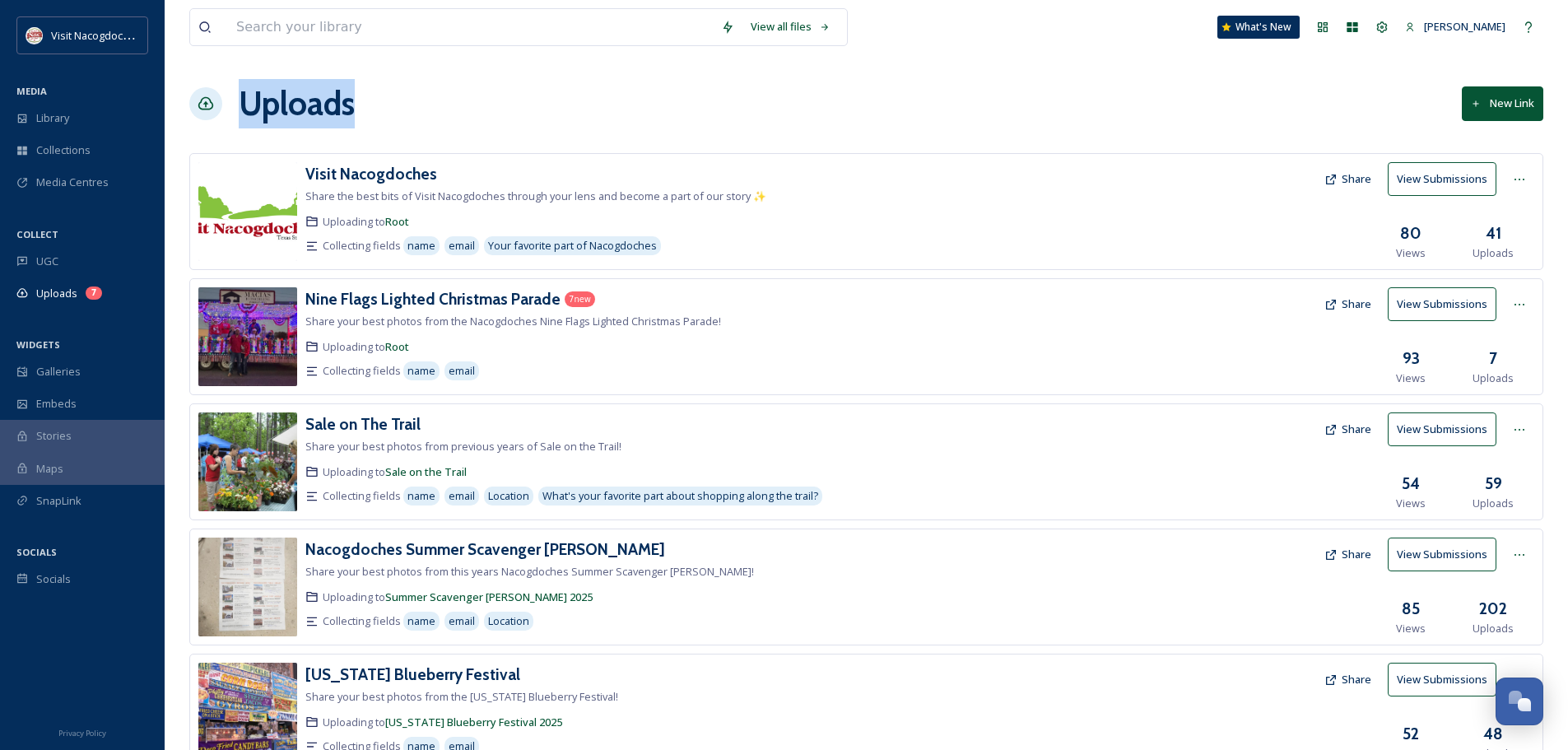
drag, startPoint x: 384, startPoint y: 96, endPoint x: 230, endPoint y: 101, distance: 154.1
click at [230, 101] on div "Uploads New Link" at bounding box center [866, 103] width 1354 height 49
click at [78, 378] on span "Galleries" at bounding box center [59, 372] width 44 height 15
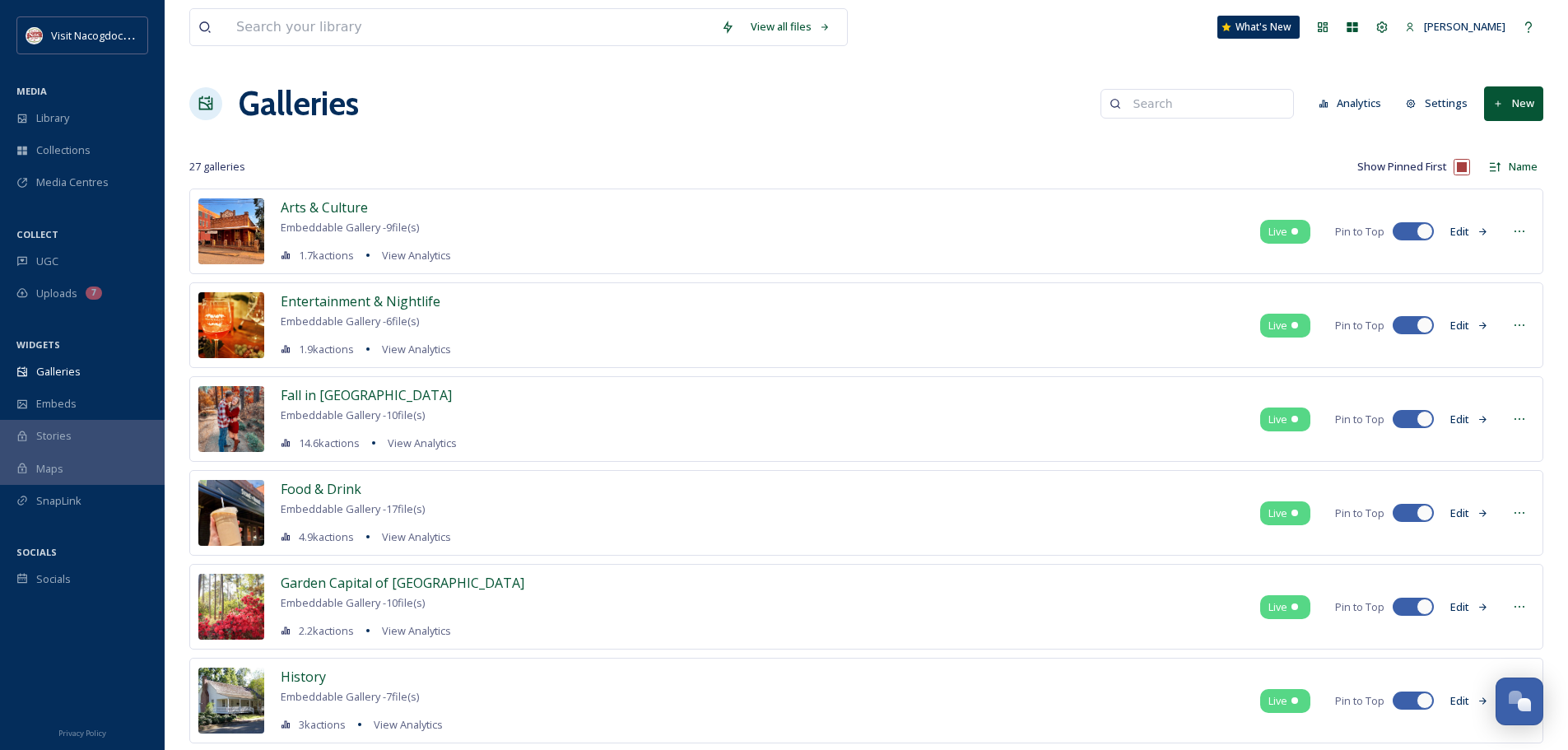
click at [1482, 419] on icon at bounding box center [1483, 419] width 11 height 11
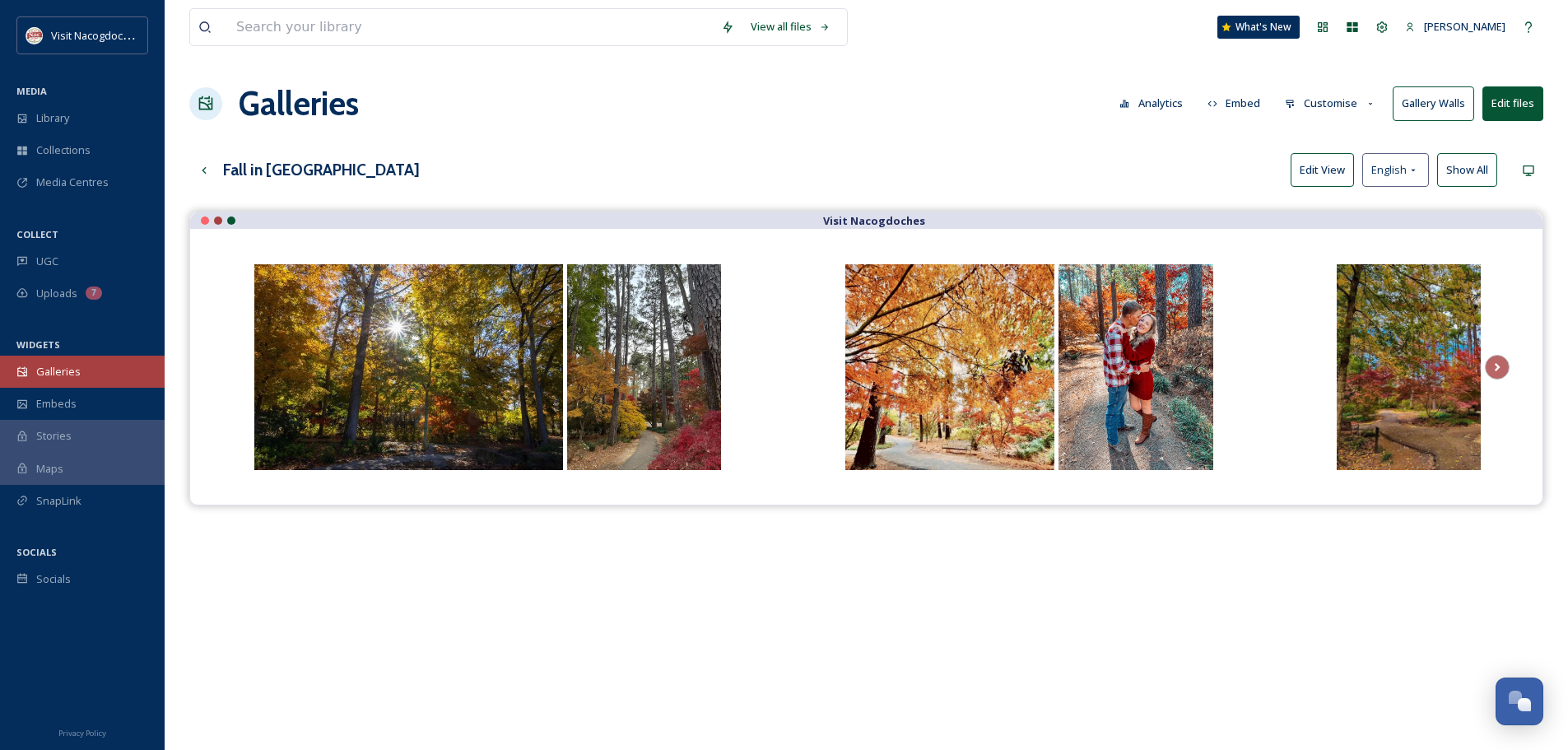
click at [46, 372] on span "Galleries" at bounding box center [59, 372] width 44 height 15
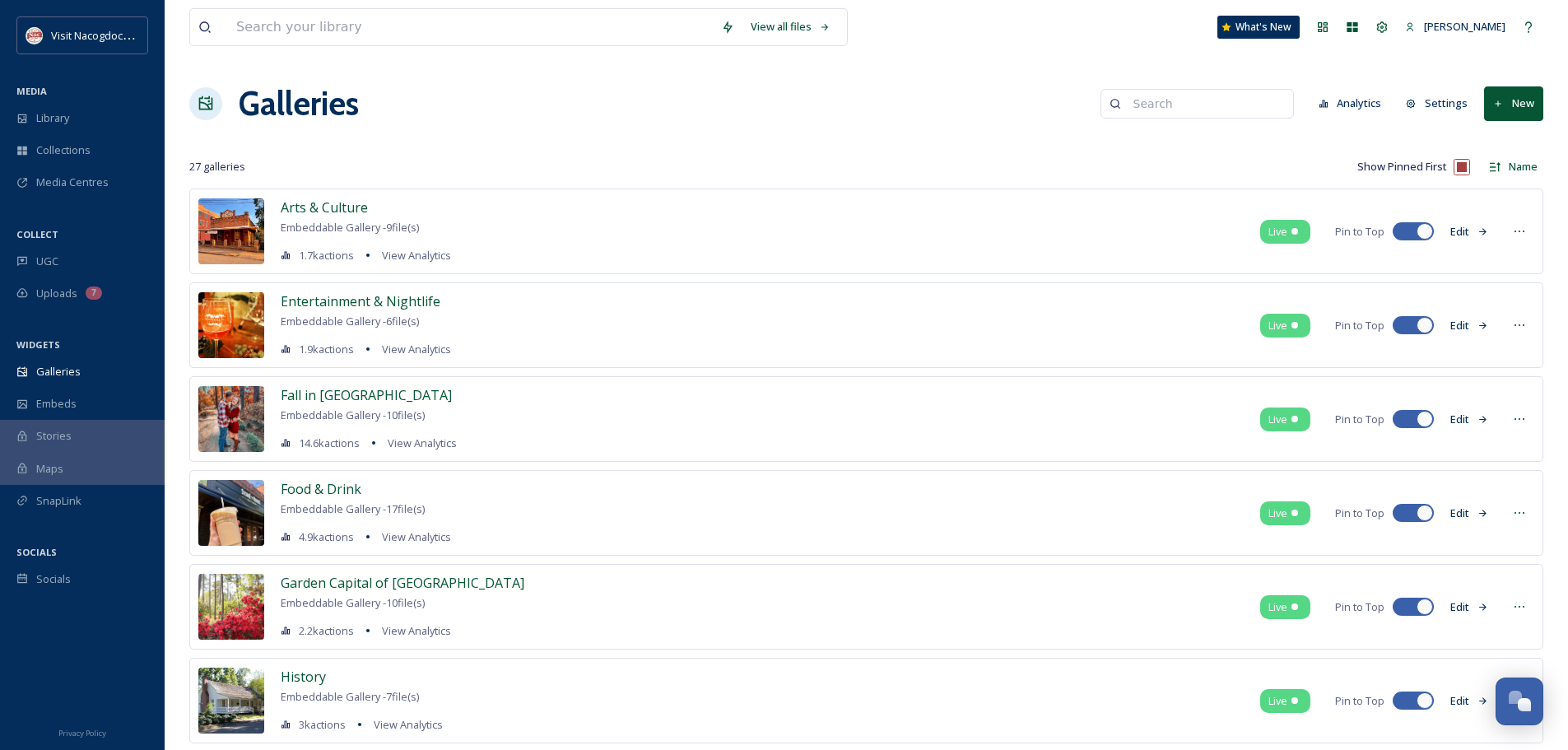
click at [1352, 95] on button "Analytics" at bounding box center [1350, 103] width 80 height 32
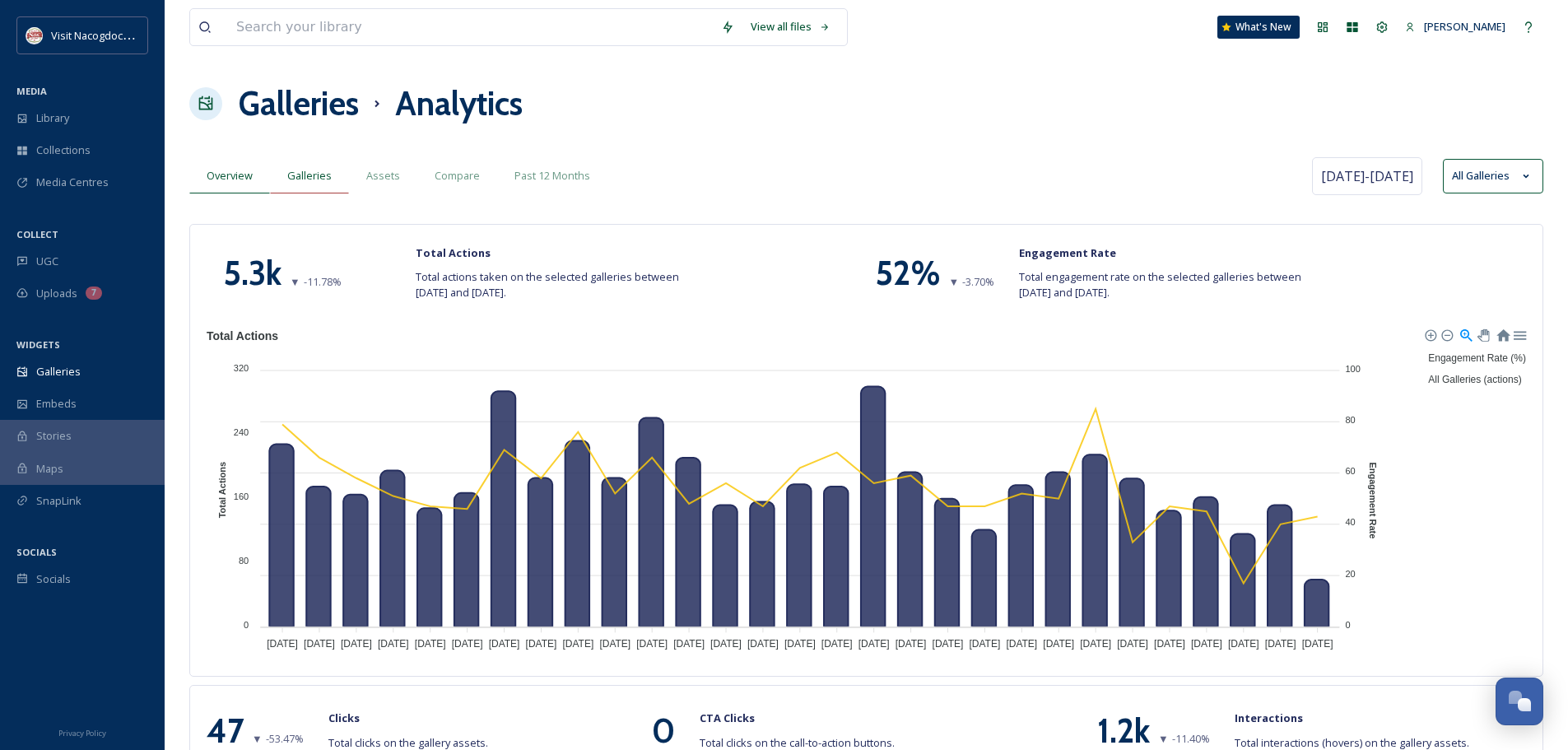
click at [321, 182] on span "Galleries" at bounding box center [309, 176] width 44 height 15
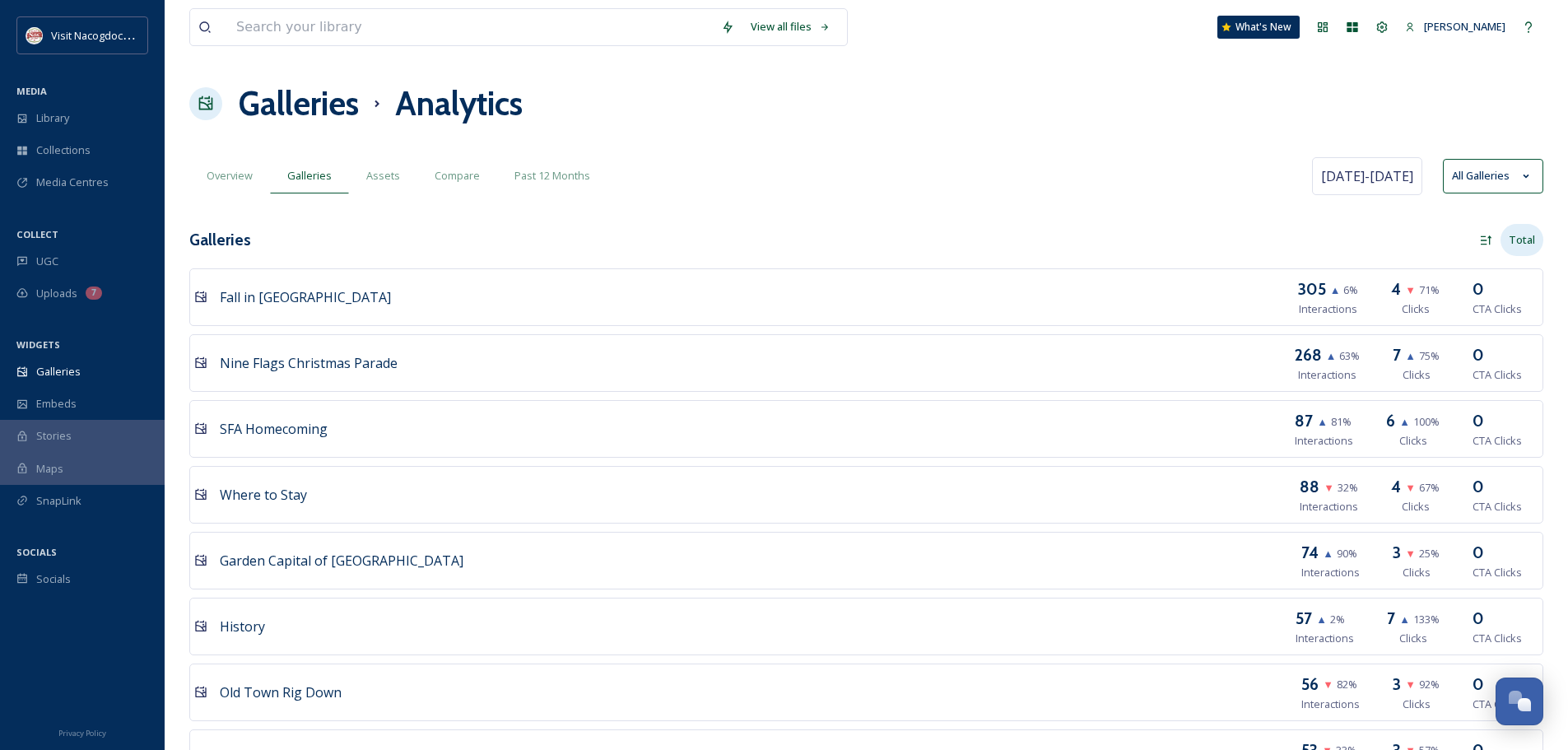
click at [1525, 246] on div "Total" at bounding box center [1522, 239] width 43 height 32
click at [1354, 236] on div "Total" at bounding box center [1206, 239] width 678 height 32
click at [367, 177] on span "Assets" at bounding box center [383, 176] width 34 height 15
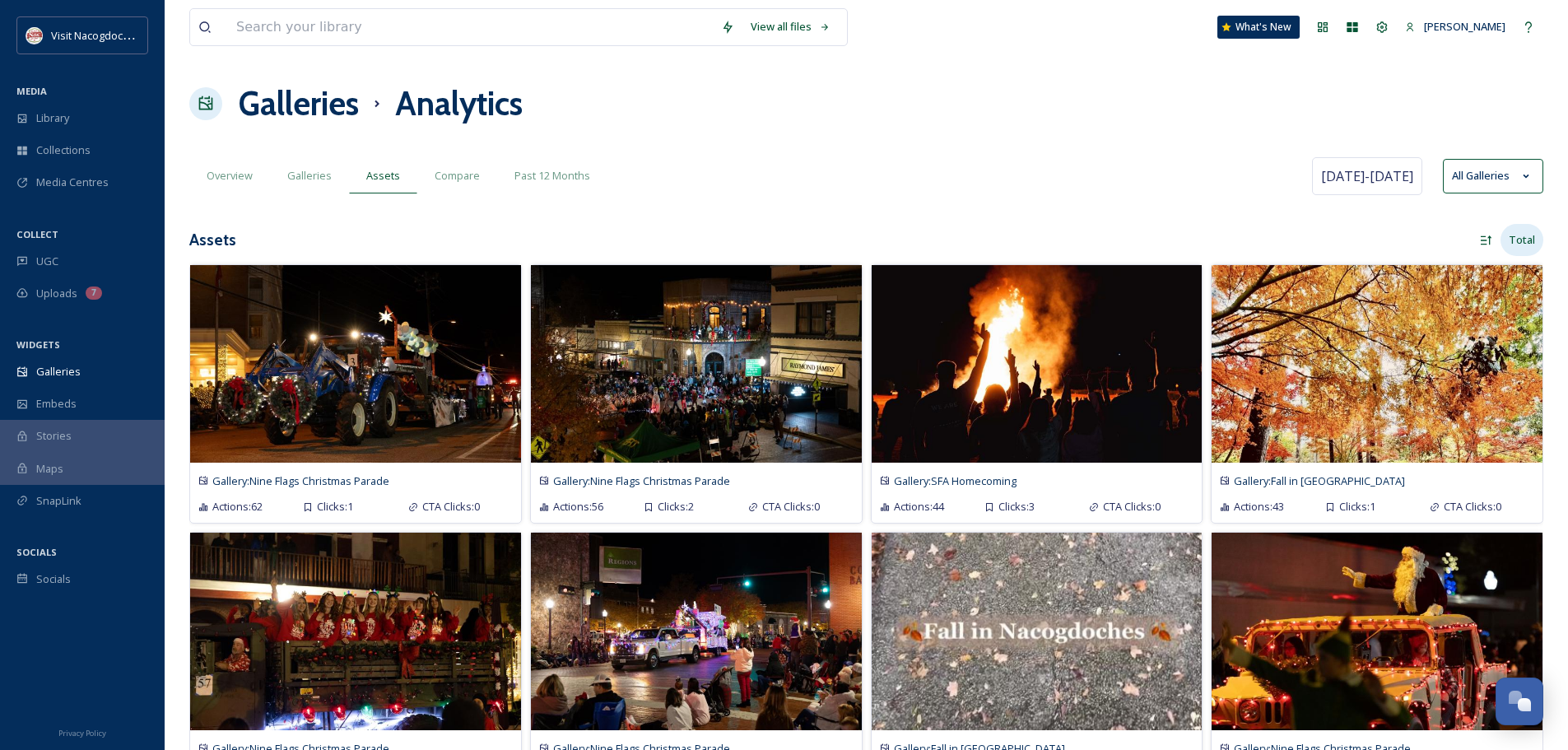
click at [1509, 241] on div "Total" at bounding box center [1522, 239] width 43 height 32
click at [1511, 334] on span "Clicks" at bounding box center [1499, 342] width 28 height 15
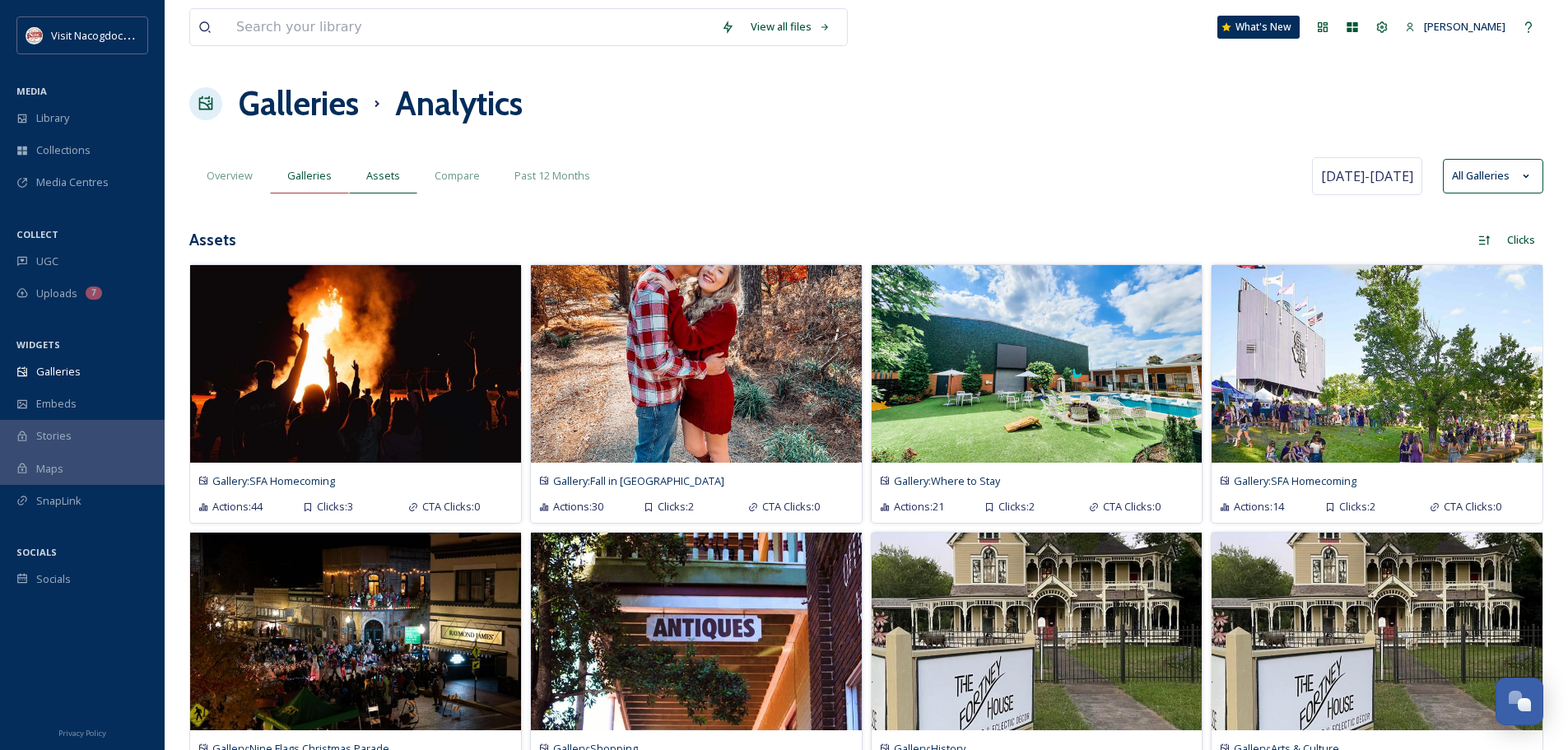
click at [332, 177] on div "Galleries" at bounding box center [309, 175] width 79 height 34
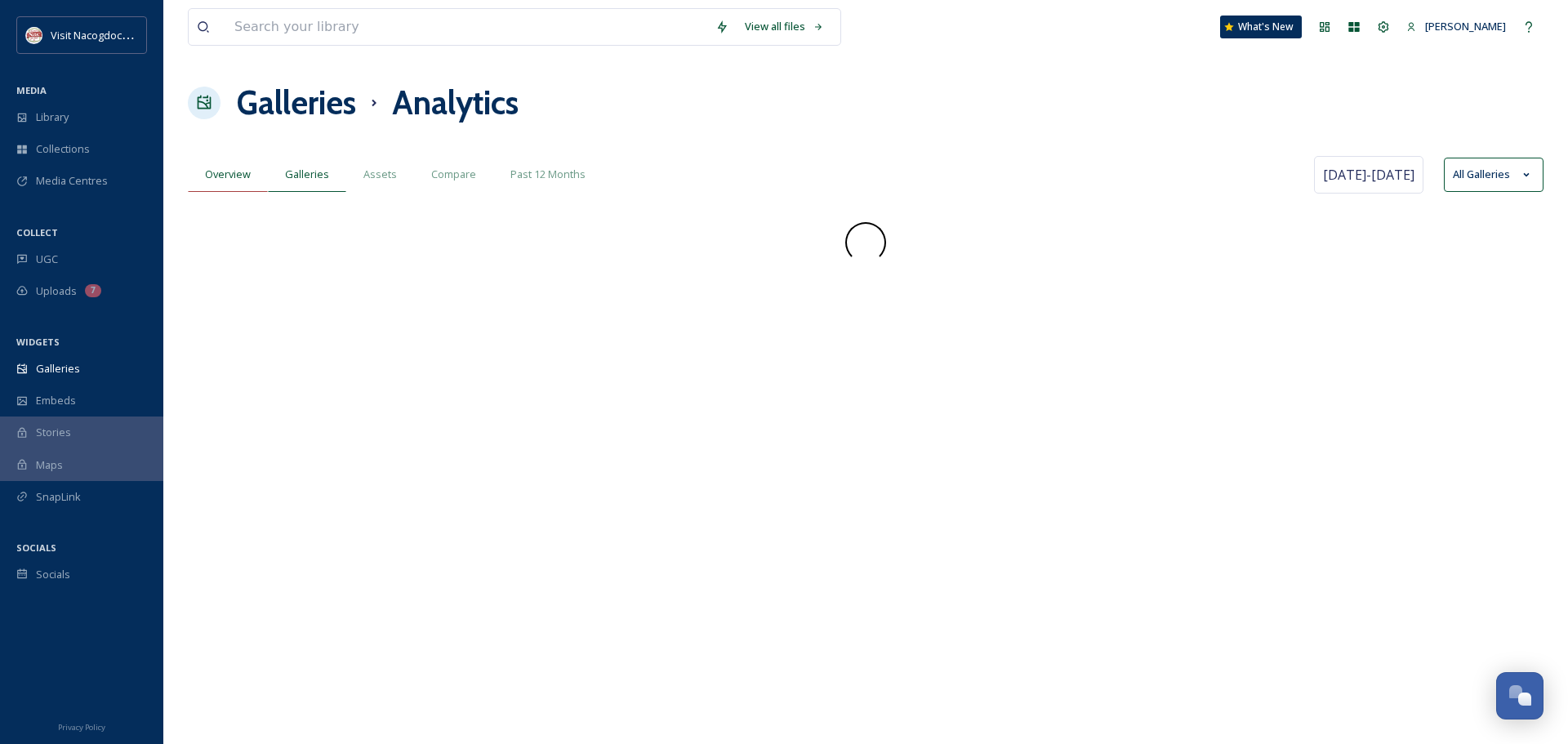
click at [232, 189] on div "Overview" at bounding box center [228, 173] width 80 height 33
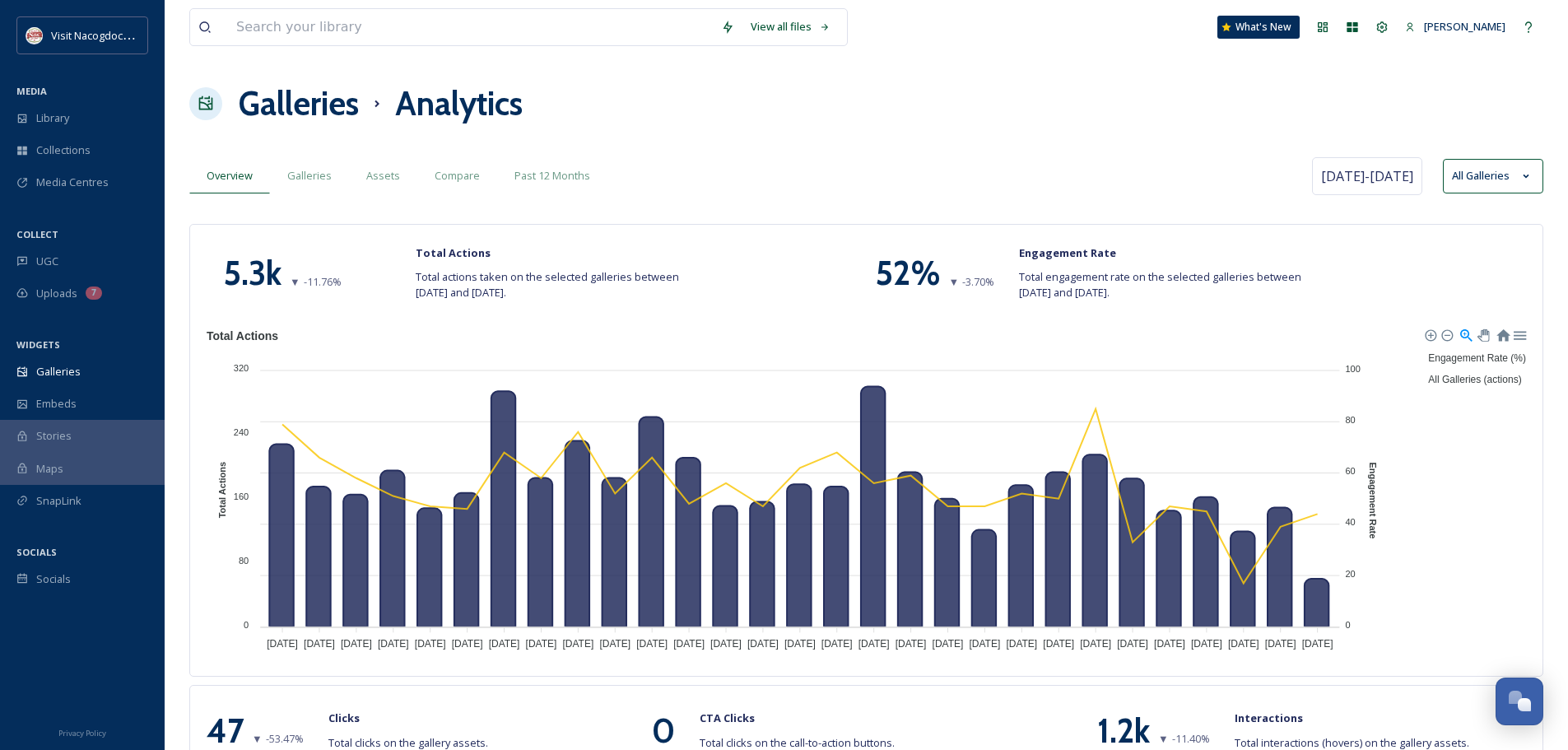
click at [702, 116] on div "Galleries Analytics" at bounding box center [866, 103] width 1354 height 49
click at [72, 262] on div "UGC" at bounding box center [82, 261] width 164 height 32
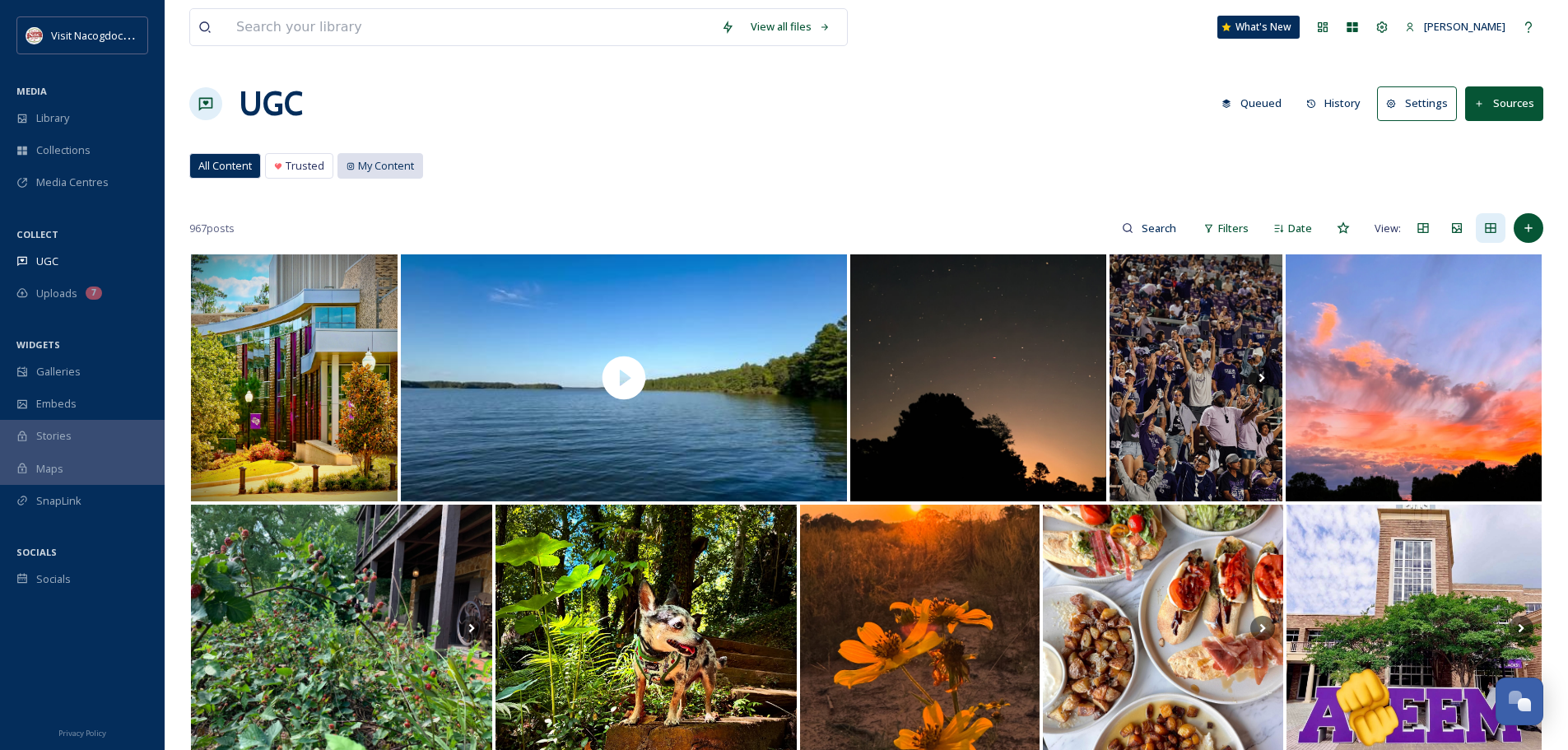
click at [384, 165] on span "My Content" at bounding box center [386, 166] width 56 height 15
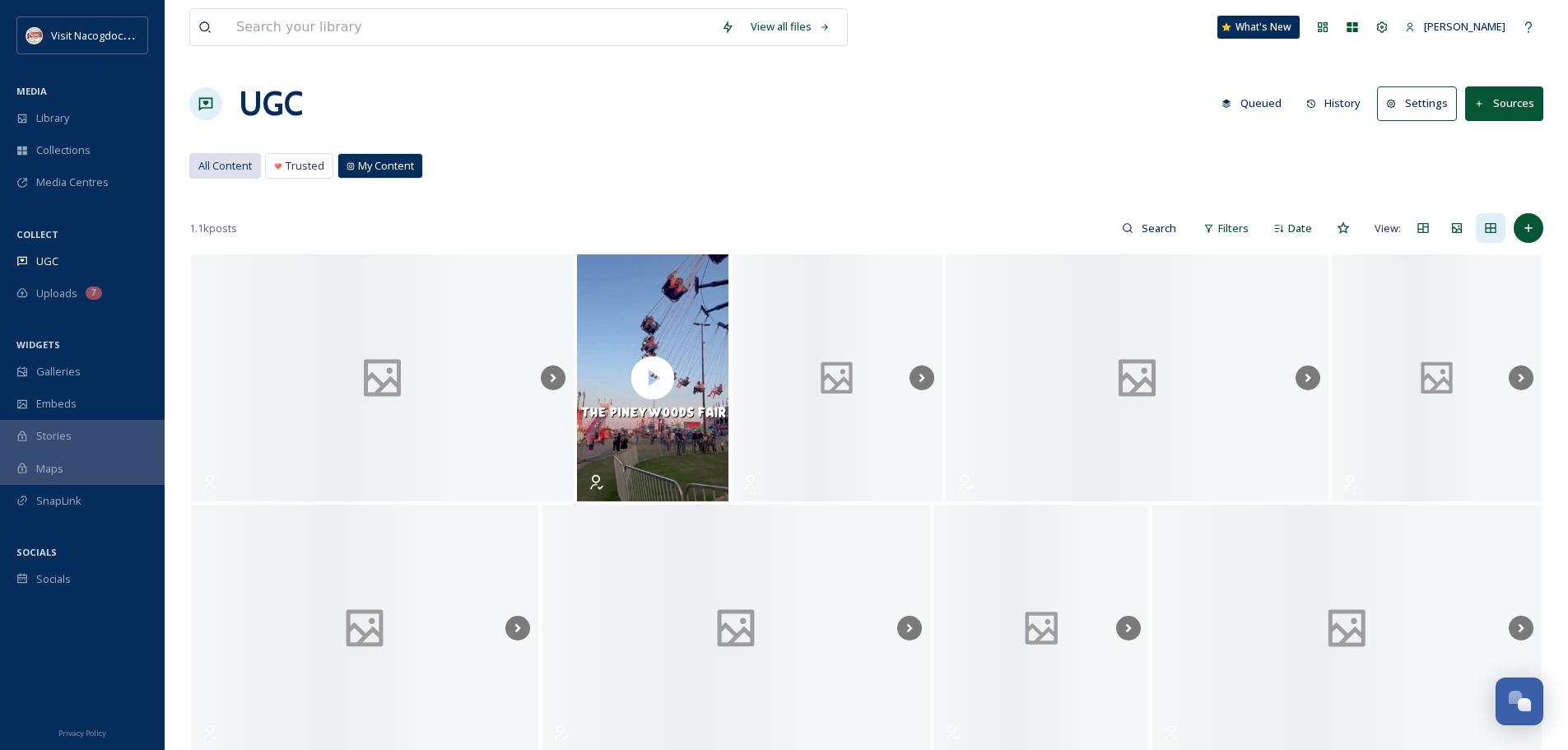
click at [222, 159] on span "All Content" at bounding box center [226, 166] width 54 height 15
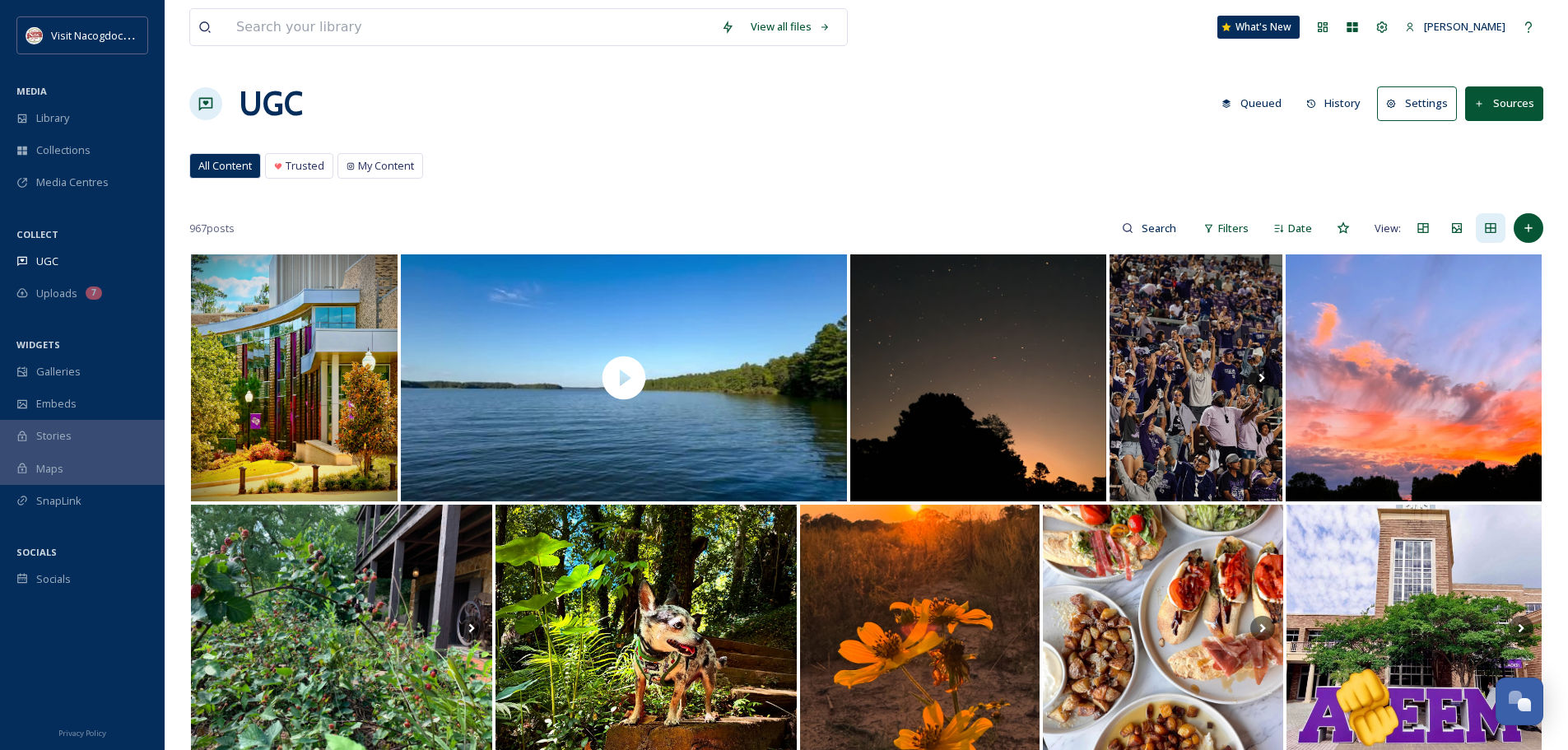
click at [694, 170] on div "All Content Trusted My Content All Content Trusted My Content" at bounding box center [866, 169] width 1354 height 34
click at [89, 504] on div "SnapLink" at bounding box center [82, 500] width 164 height 32
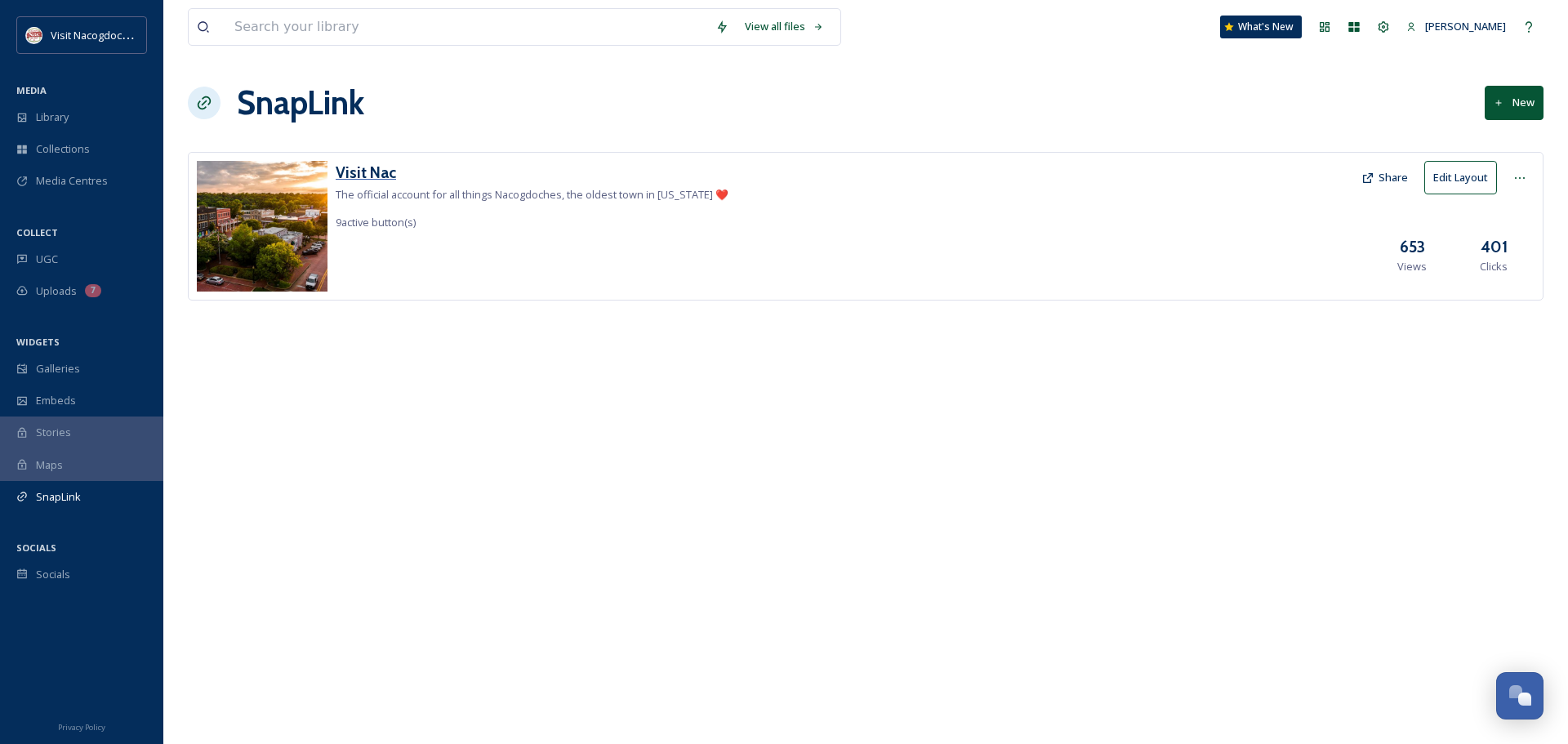
click at [352, 167] on h3 "Visit Nac" at bounding box center [532, 172] width 392 height 24
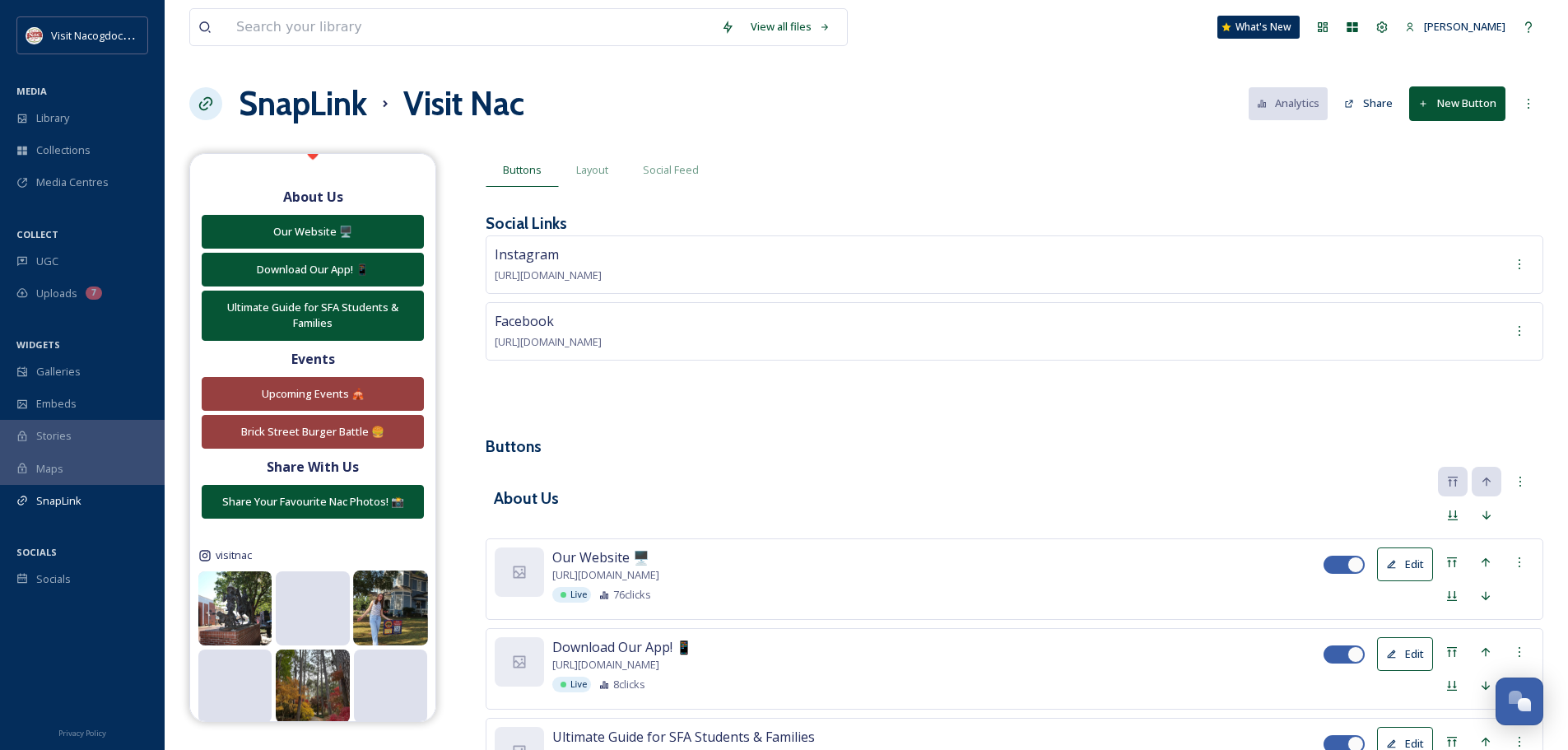
scroll to position [275, 0]
